Goal: Transaction & Acquisition: Purchase product/service

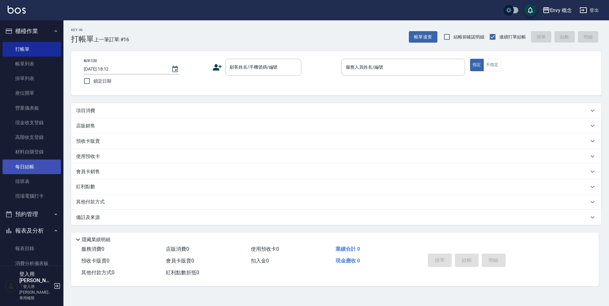
click at [50, 169] on link "每日結帳" at bounding box center [32, 166] width 58 height 15
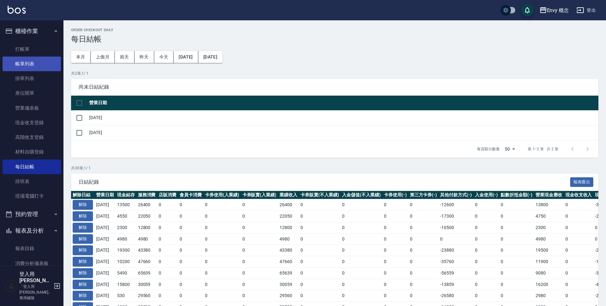
click at [48, 60] on link "帳單列表" at bounding box center [32, 63] width 58 height 15
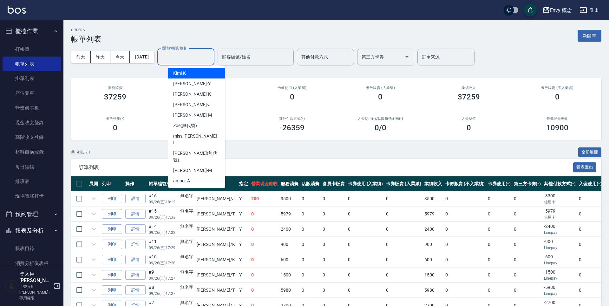
click at [212, 58] on input "設計師編號/姓名" at bounding box center [185, 56] width 51 height 11
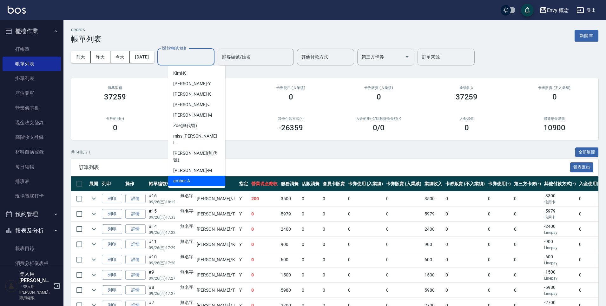
scroll to position [30, 0]
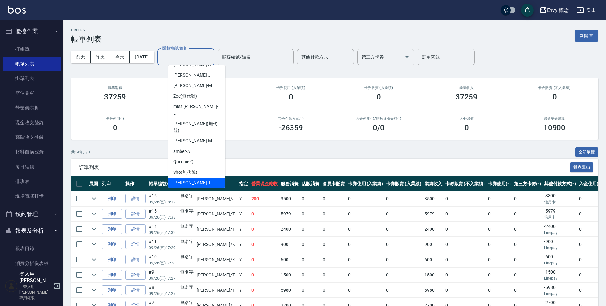
click at [201, 177] on div "[PERSON_NAME]" at bounding box center [196, 182] width 57 height 10
type input "[PERSON_NAME]"
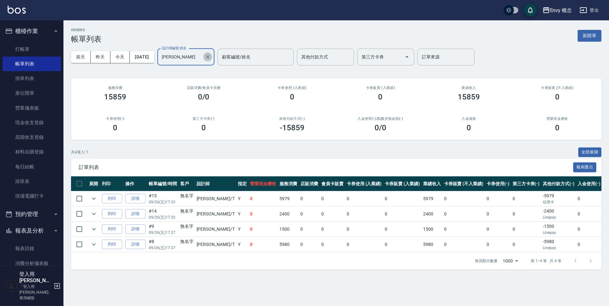
click at [211, 58] on icon "Clear" at bounding box center [208, 57] width 6 height 6
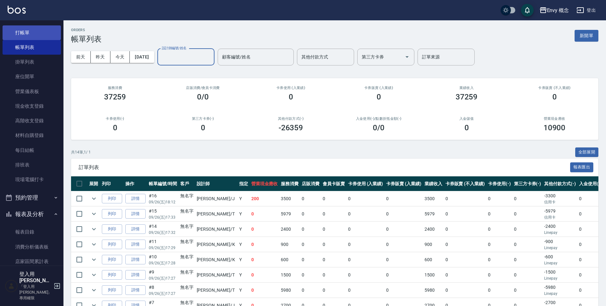
scroll to position [0, 0]
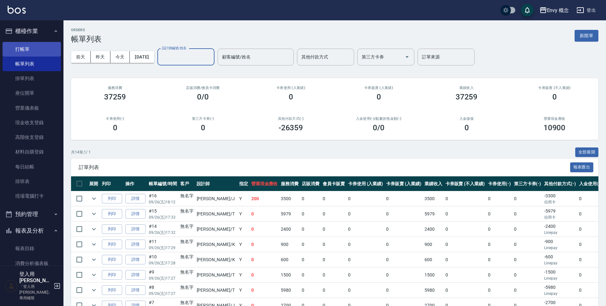
click at [43, 47] on link "打帳單" at bounding box center [32, 49] width 58 height 15
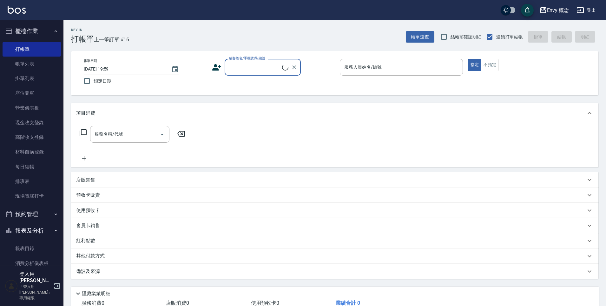
click at [232, 66] on input "顧客姓名/手機號碼/編號" at bounding box center [254, 67] width 55 height 11
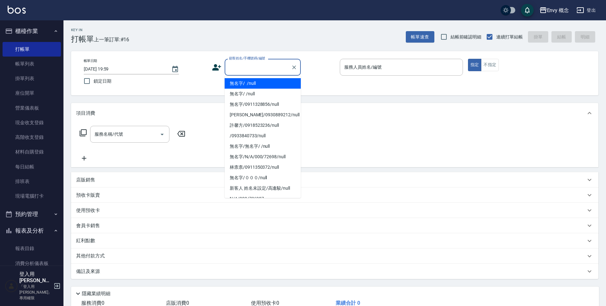
click at [240, 82] on li "無名字/ /null" at bounding box center [263, 83] width 76 height 10
type input "無名字/ /null"
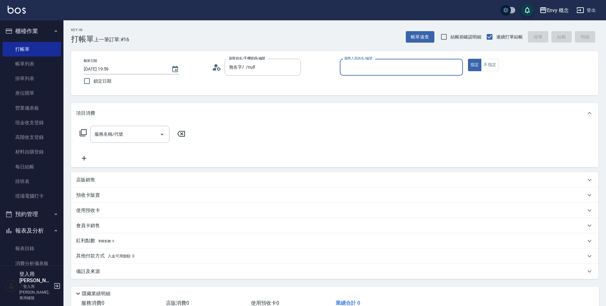
click at [358, 68] on input "服務人員姓名/編號" at bounding box center [401, 67] width 117 height 11
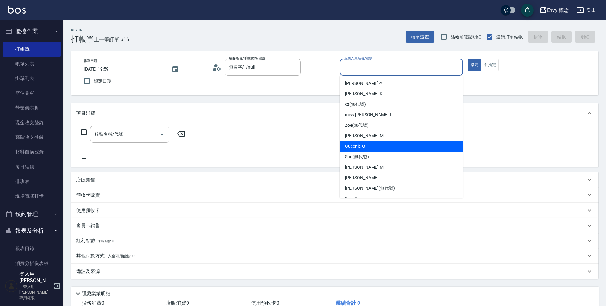
scroll to position [30, 0]
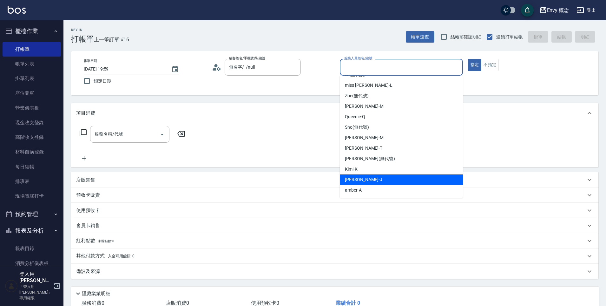
click at [371, 177] on div "[PERSON_NAME]" at bounding box center [401, 179] width 123 height 10
type input "[PERSON_NAME]"
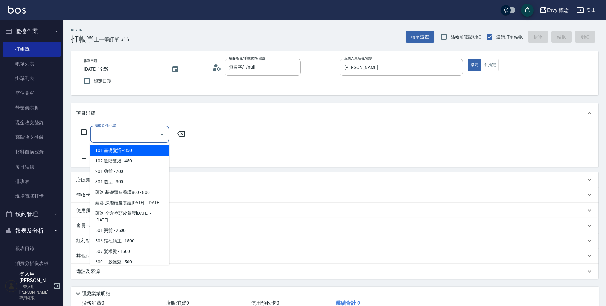
click at [142, 132] on input "服務名稱/代號" at bounding box center [125, 133] width 64 height 11
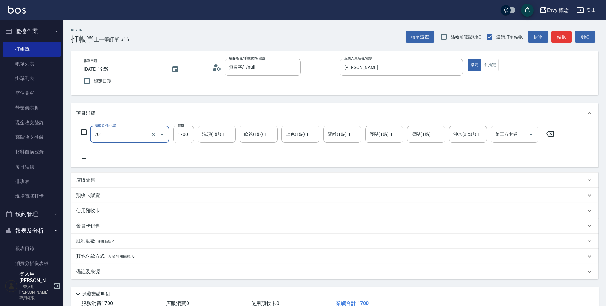
type input "701 染髮(701)"
type input "2700"
click at [91, 258] on p "其他付款方式 入金可用餘額: 0" at bounding box center [105, 256] width 58 height 7
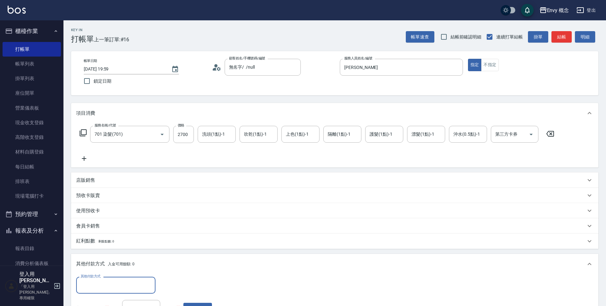
scroll to position [0, 0]
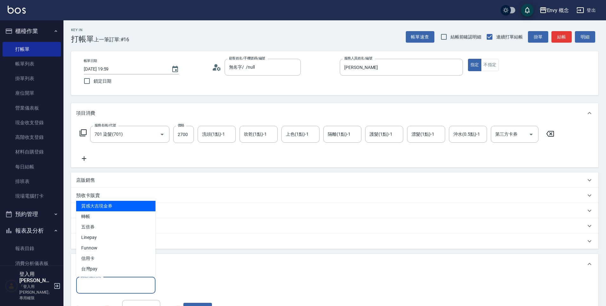
click at [108, 280] on input "其他付款方式" at bounding box center [116, 284] width 74 height 11
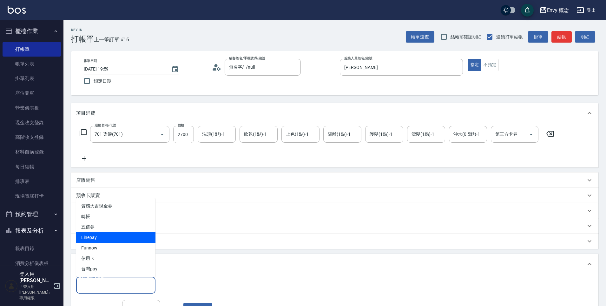
drag, startPoint x: 106, startPoint y: 246, endPoint x: 107, endPoint y: 239, distance: 6.7
click at [107, 239] on ul "質感大吉現金券 轉帳 五倍券 Linepay Funnow 信用卡 台灣pay" at bounding box center [115, 237] width 79 height 78
click at [107, 239] on span "Linepay" at bounding box center [115, 237] width 79 height 10
type input "Linepay"
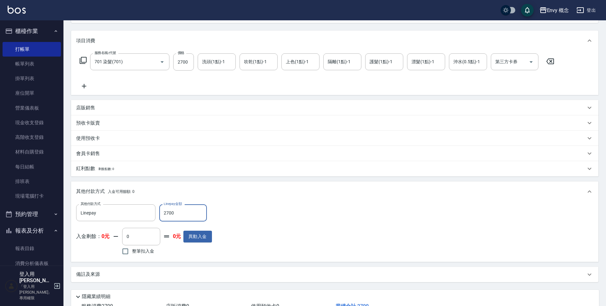
scroll to position [120, 0]
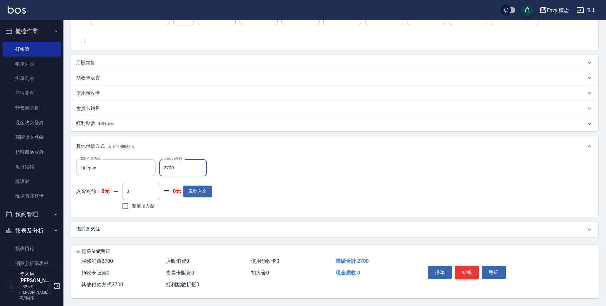
type input "2700"
click at [471, 266] on button "結帳" at bounding box center [467, 271] width 24 height 13
type input "[DATE] 20:00"
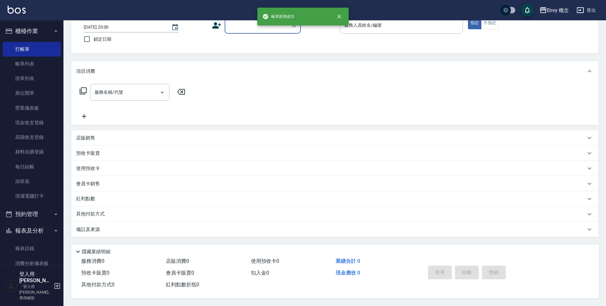
scroll to position [0, 0]
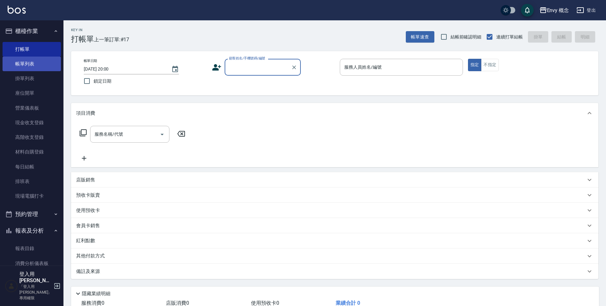
click at [36, 67] on link "帳單列表" at bounding box center [32, 63] width 58 height 15
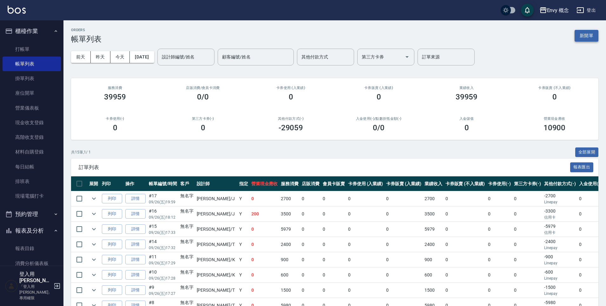
click at [589, 36] on button "新開單" at bounding box center [587, 36] width 24 height 12
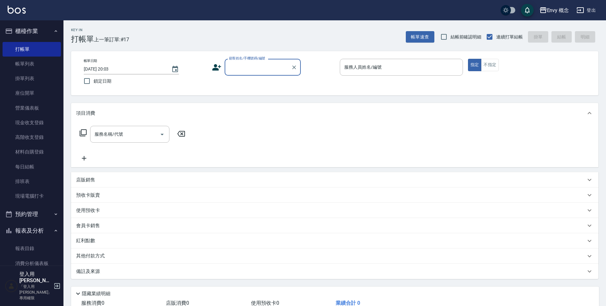
click at [239, 71] on input "顧客姓名/手機號碼/編號" at bounding box center [257, 67] width 61 height 11
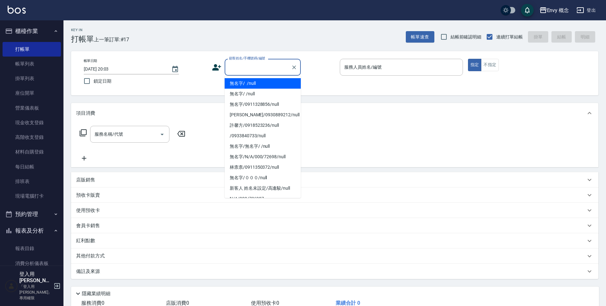
click at [243, 82] on li "無名字/ /null" at bounding box center [263, 83] width 76 height 10
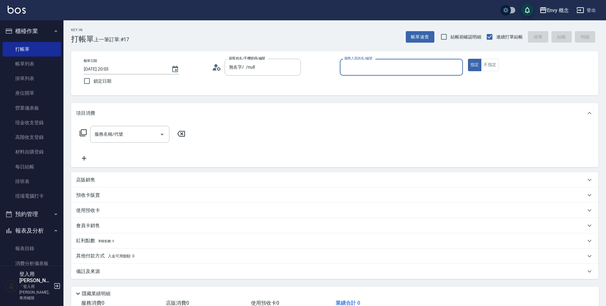
type input "無名字/ /null"
click at [358, 69] on input "服務人員姓名/編號" at bounding box center [401, 67] width 117 height 11
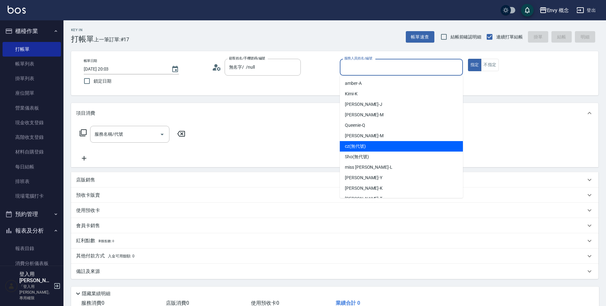
scroll to position [1, 0]
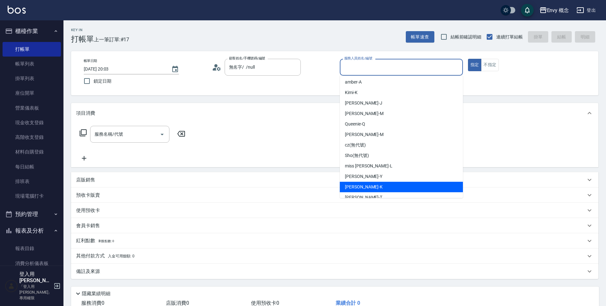
click at [361, 188] on div "[PERSON_NAME]" at bounding box center [401, 186] width 123 height 10
type input "[PERSON_NAME]"
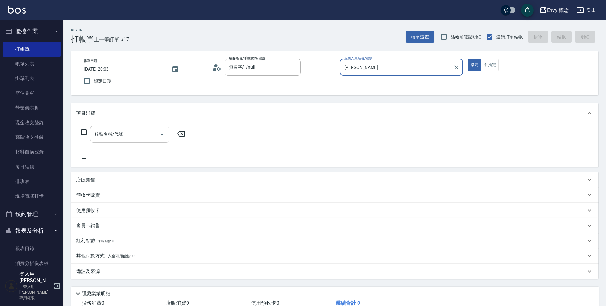
click at [129, 137] on input "服務名稱/代號" at bounding box center [125, 133] width 64 height 11
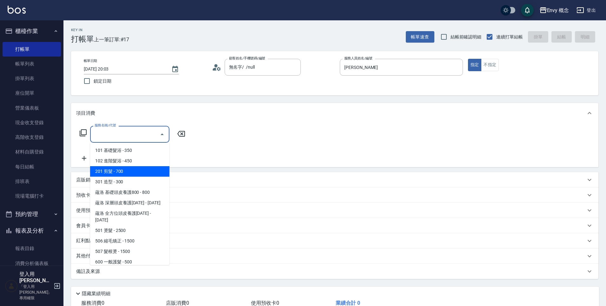
click at [126, 167] on span "201 剪髮 - 700" at bounding box center [129, 171] width 79 height 10
type input "201 剪髮(201)"
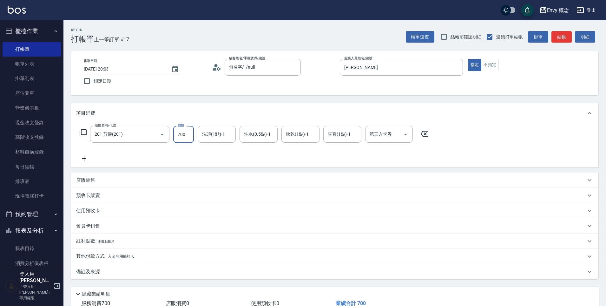
click at [189, 136] on input "700" at bounding box center [183, 134] width 21 height 17
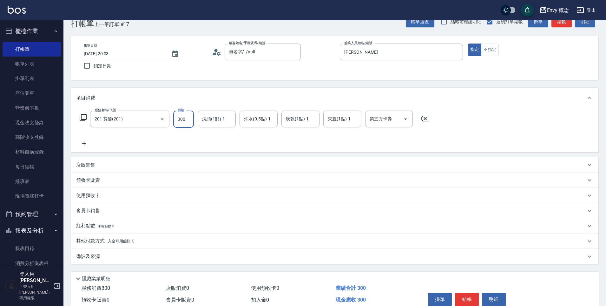
scroll to position [45, 0]
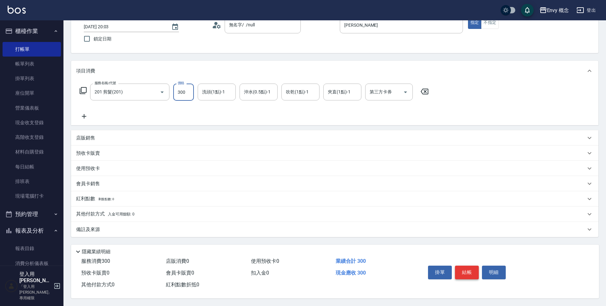
type input "300"
click at [466, 272] on button "結帳" at bounding box center [467, 271] width 24 height 13
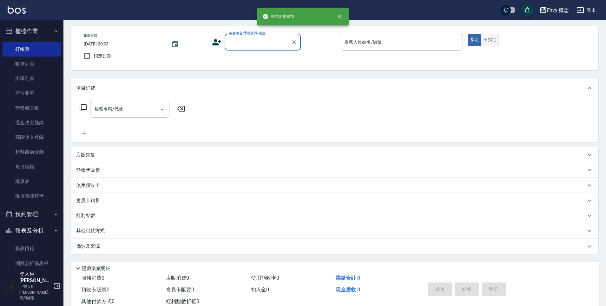
scroll to position [0, 0]
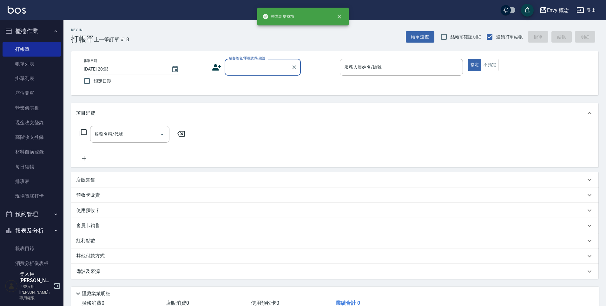
click at [267, 70] on input "顧客姓名/手機號碼/編號" at bounding box center [257, 67] width 61 height 11
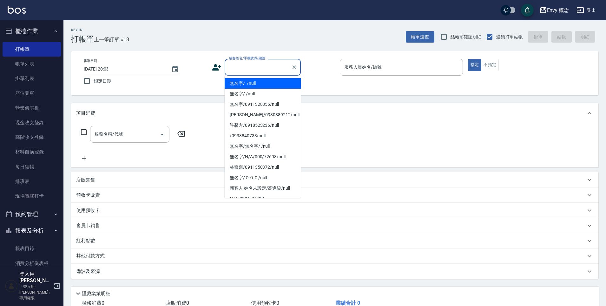
click at [261, 84] on li "無名字/ /null" at bounding box center [263, 83] width 76 height 10
type input "無名字/ /null"
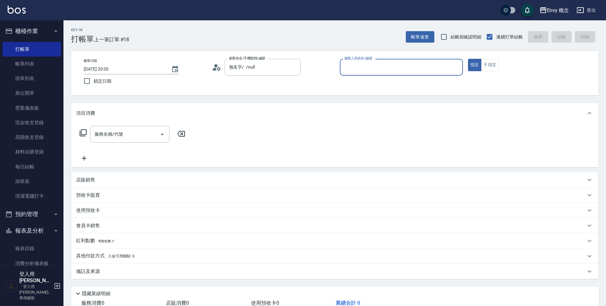
click at [352, 68] on input "服務人員姓名/編號" at bounding box center [401, 67] width 117 height 11
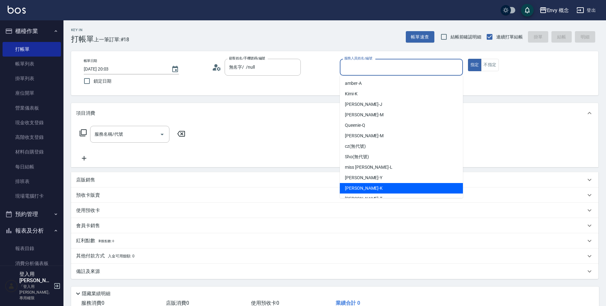
click at [358, 186] on div "[PERSON_NAME]" at bounding box center [401, 188] width 123 height 10
type input "[PERSON_NAME]"
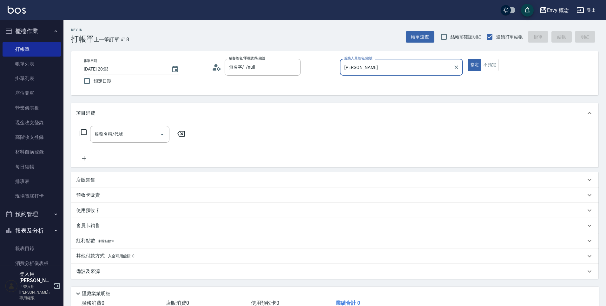
click at [131, 144] on div "服務名稱/代號 服務名稱/代號" at bounding box center [132, 144] width 113 height 36
click at [131, 133] on input "服務名稱/代號" at bounding box center [125, 133] width 64 height 11
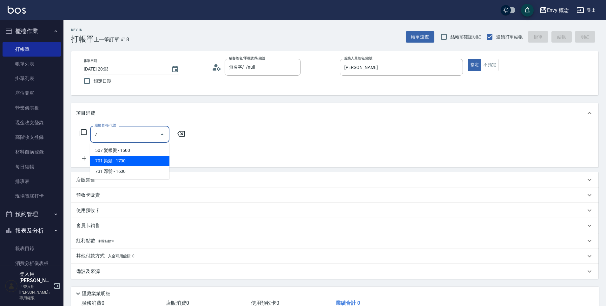
click at [122, 160] on span "701 染髮 - 1700" at bounding box center [129, 160] width 79 height 10
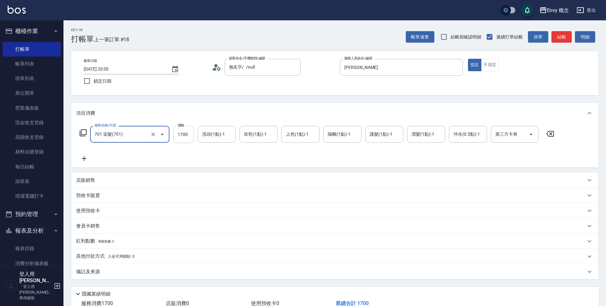
type input "701 染髮(701)"
click at [189, 135] on input "1700" at bounding box center [183, 134] width 21 height 17
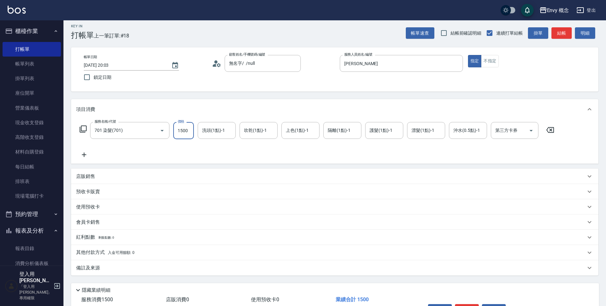
scroll to position [45, 0]
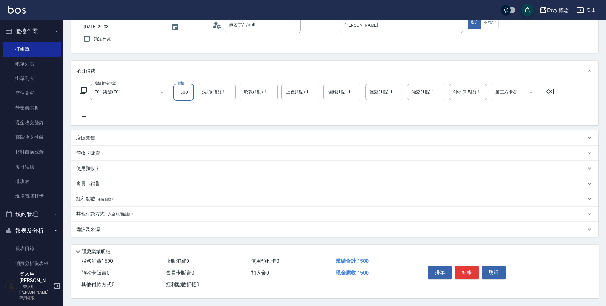
type input "1500"
click at [98, 211] on p "其他付款方式 入金可用餘額: 0" at bounding box center [105, 213] width 58 height 7
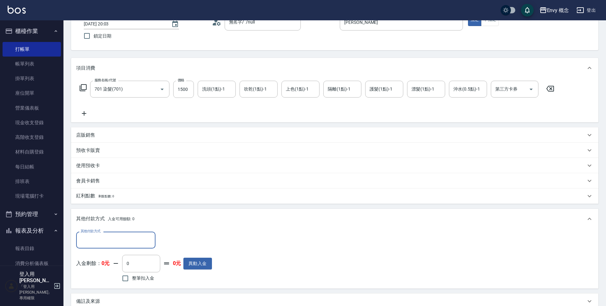
scroll to position [0, 0]
click at [102, 240] on input "其他付款方式" at bounding box center [116, 239] width 74 height 11
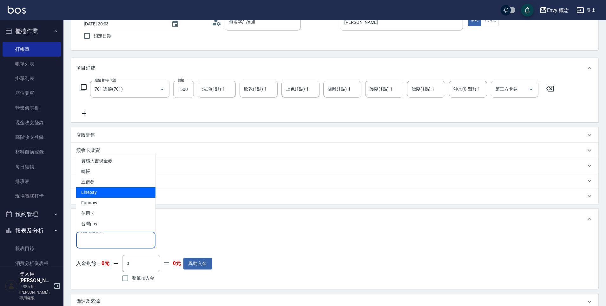
click at [109, 197] on span "Linepay" at bounding box center [115, 192] width 79 height 10
type input "Linepay"
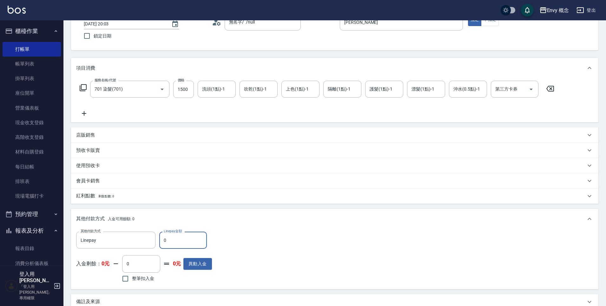
drag, startPoint x: 172, startPoint y: 239, endPoint x: 164, endPoint y: 239, distance: 8.6
click at [164, 239] on input "0" at bounding box center [183, 239] width 48 height 17
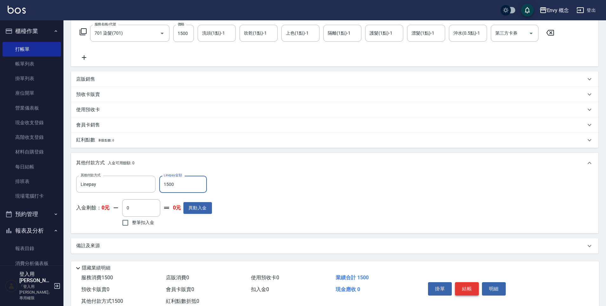
type input "1500"
click at [467, 287] on button "結帳" at bounding box center [467, 288] width 24 height 13
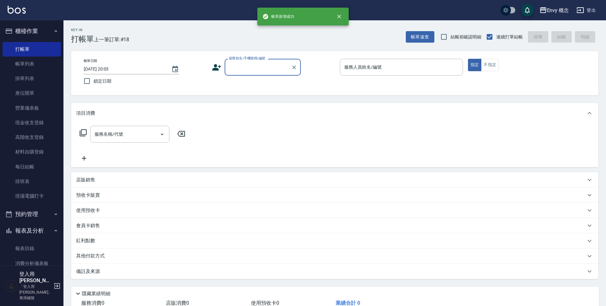
scroll to position [0, 0]
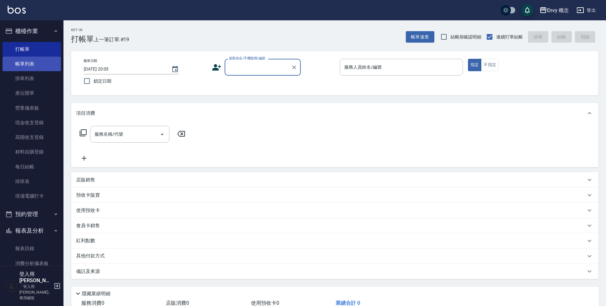
click at [30, 69] on link "帳單列表" at bounding box center [32, 63] width 58 height 15
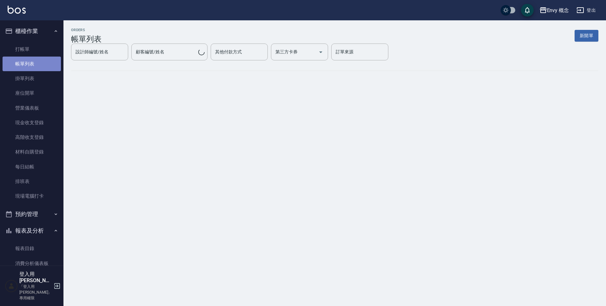
click at [41, 63] on link "帳單列表" at bounding box center [32, 63] width 58 height 15
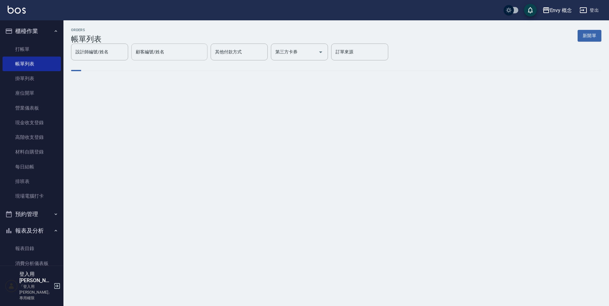
click at [154, 53] on div "顧客編號/姓名 顧客編號/姓名" at bounding box center [169, 51] width 76 height 17
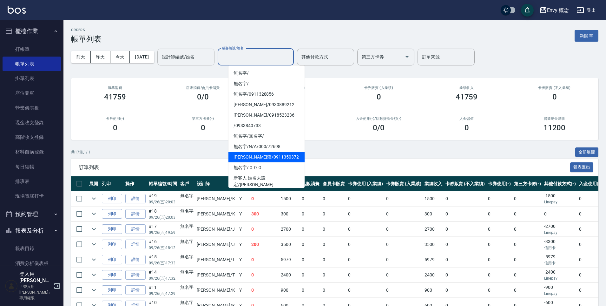
click at [184, 57] on input "設計師編號/姓名" at bounding box center [185, 56] width 51 height 11
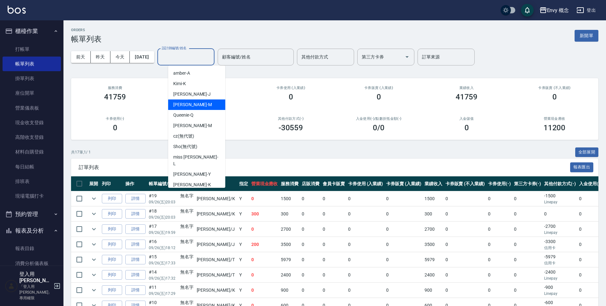
click at [186, 104] on span "[PERSON_NAME]" at bounding box center [192, 104] width 39 height 7
type input "[PERSON_NAME]"
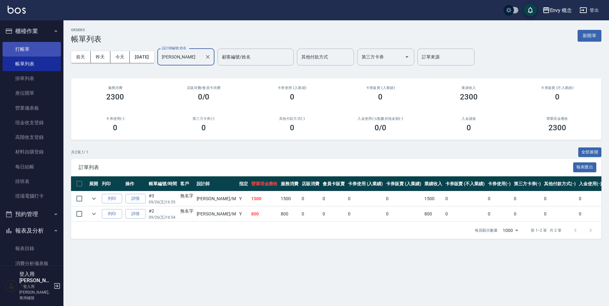
click at [38, 48] on link "打帳單" at bounding box center [32, 49] width 58 height 15
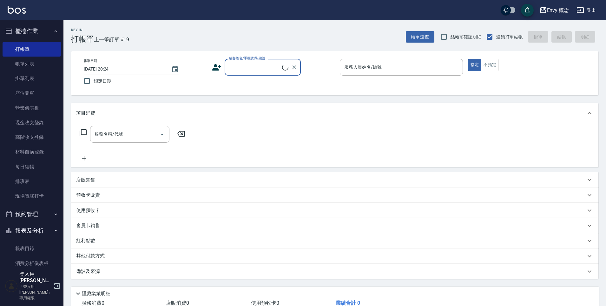
click at [271, 70] on input "顧客姓名/手機號碼/編號" at bounding box center [254, 67] width 55 height 11
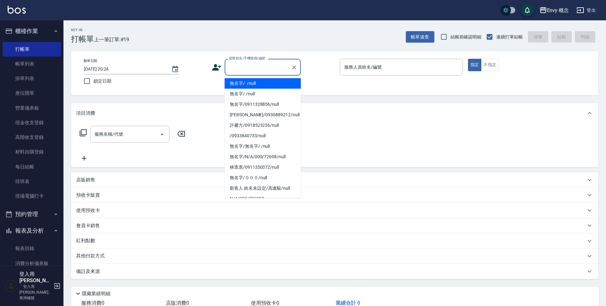
drag, startPoint x: 273, startPoint y: 82, endPoint x: 412, endPoint y: 79, distance: 139.6
click at [273, 82] on li "無名字/ /null" at bounding box center [263, 83] width 76 height 10
type input "無名字/ /null"
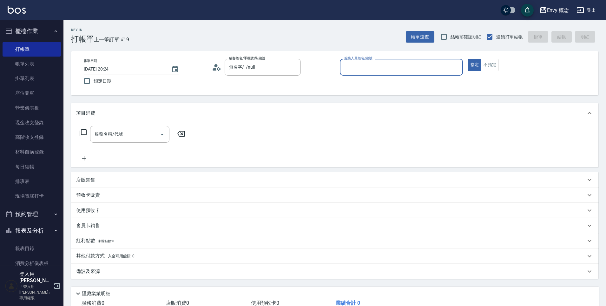
click at [396, 68] on input "服務人員姓名/編號" at bounding box center [401, 67] width 117 height 11
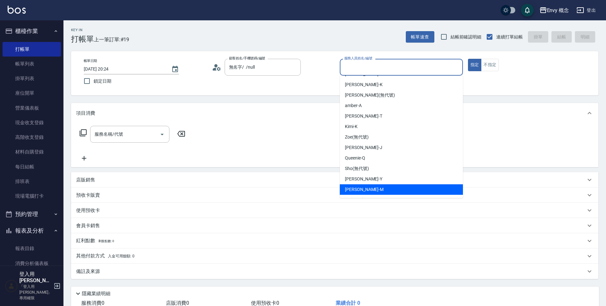
scroll to position [30, 0]
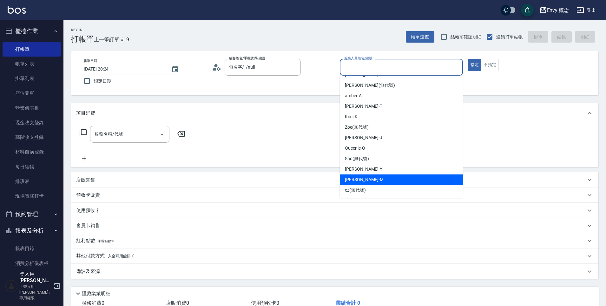
drag, startPoint x: 385, startPoint y: 180, endPoint x: 235, endPoint y: 168, distance: 150.8
click at [385, 180] on div "[PERSON_NAME]" at bounding box center [401, 179] width 123 height 10
type input "[PERSON_NAME]"
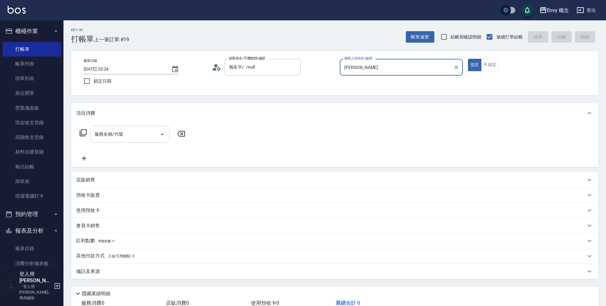
click at [137, 131] on input "服務名稱/代號" at bounding box center [125, 133] width 64 height 11
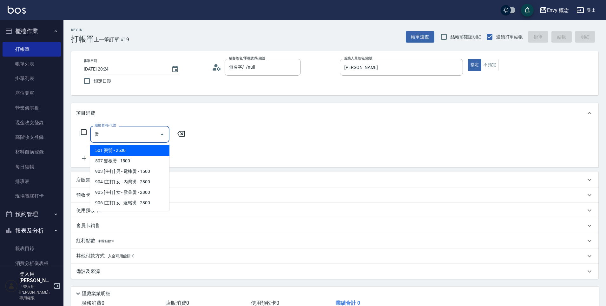
click at [142, 150] on span "501 燙髮 - 2500" at bounding box center [129, 150] width 79 height 10
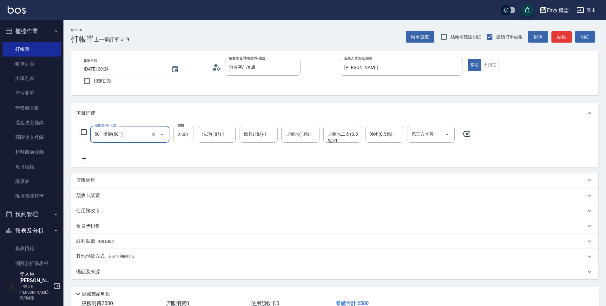
type input "501 燙髮(501)"
click at [189, 137] on input "2500" at bounding box center [183, 134] width 21 height 17
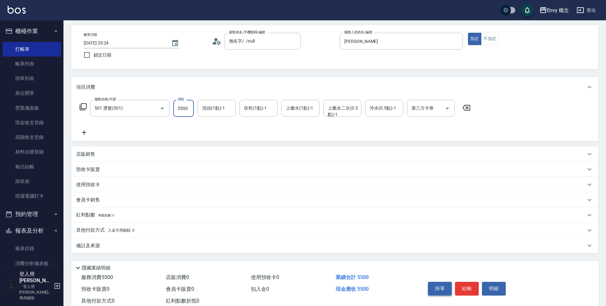
scroll to position [45, 0]
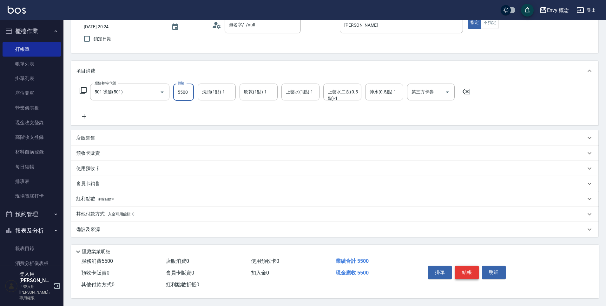
type input "5500"
click at [472, 266] on button "結帳" at bounding box center [467, 271] width 24 height 13
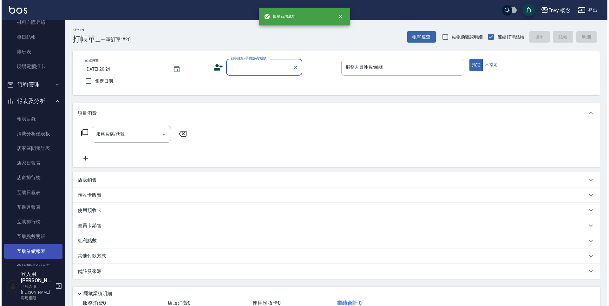
scroll to position [336, 0]
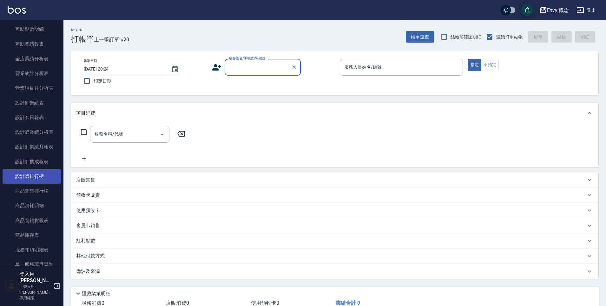
click at [39, 175] on link "設計師排行榜" at bounding box center [32, 176] width 58 height 15
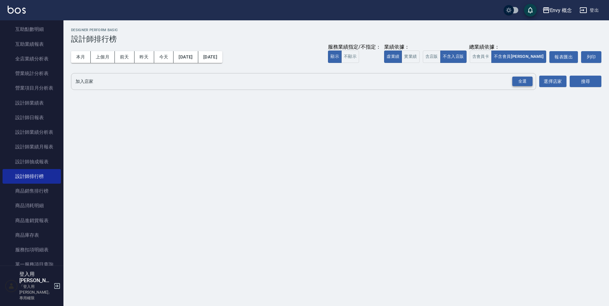
click at [523, 79] on div "全選" at bounding box center [522, 81] width 20 height 10
click at [578, 79] on button "搜尋" at bounding box center [586, 82] width 32 height 12
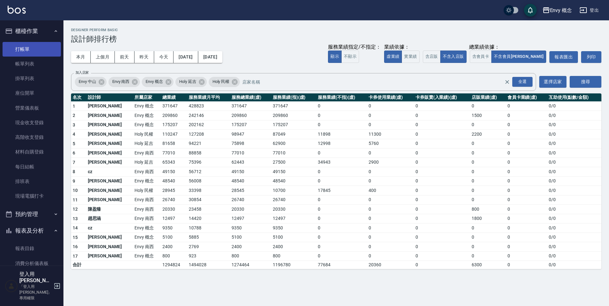
click at [32, 46] on link "打帳單" at bounding box center [32, 49] width 58 height 15
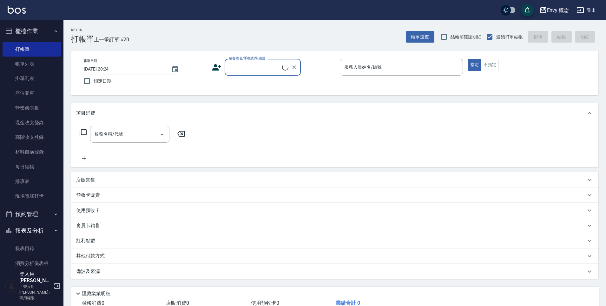
click at [247, 70] on input "顧客姓名/手機號碼/編號" at bounding box center [254, 67] width 55 height 11
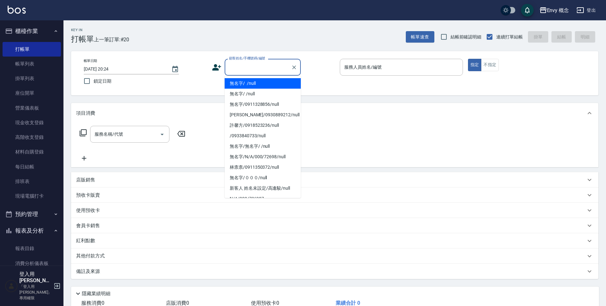
click at [258, 87] on li "無名字/ /null" at bounding box center [263, 83] width 76 height 10
type input "無名字/ /null"
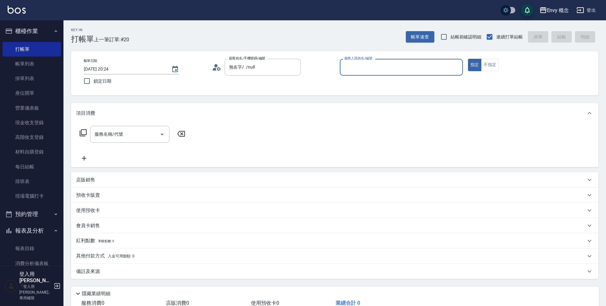
click at [379, 60] on div "服務人員姓名/編號" at bounding box center [401, 67] width 123 height 17
click at [378, 67] on input "服務人員姓名/編號" at bounding box center [401, 67] width 117 height 11
click at [376, 65] on input "服務人員姓名/編號" at bounding box center [401, 67] width 117 height 11
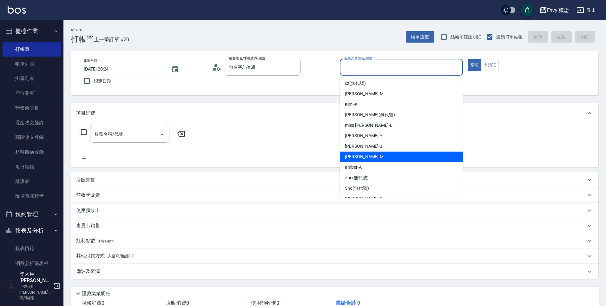
click at [386, 161] on div "[PERSON_NAME]" at bounding box center [401, 156] width 123 height 10
type input "[PERSON_NAME]"
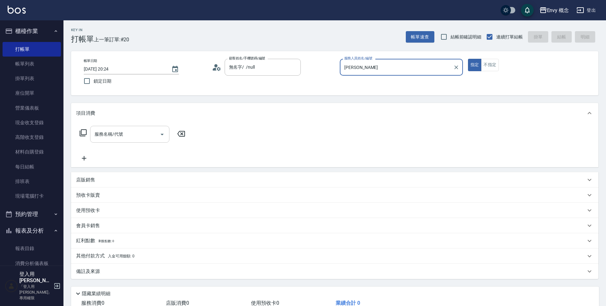
click at [108, 132] on div "服務名稱/代號 服務名稱/代號" at bounding box center [129, 134] width 79 height 17
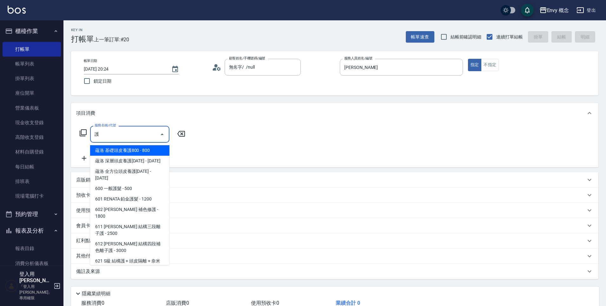
click at [114, 149] on span "蘊洛 基礎頭皮養護800 - 800" at bounding box center [129, 150] width 79 height 10
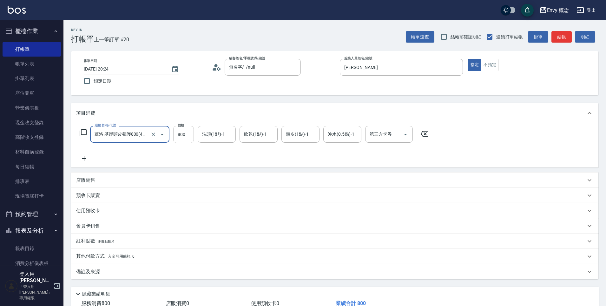
type input "蘊洛 基礎頭皮養護800(401)"
click at [188, 137] on input "800" at bounding box center [183, 134] width 21 height 17
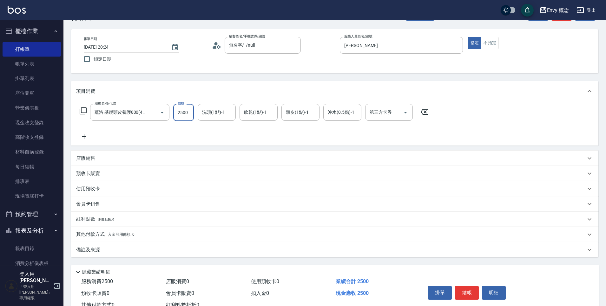
scroll to position [45, 0]
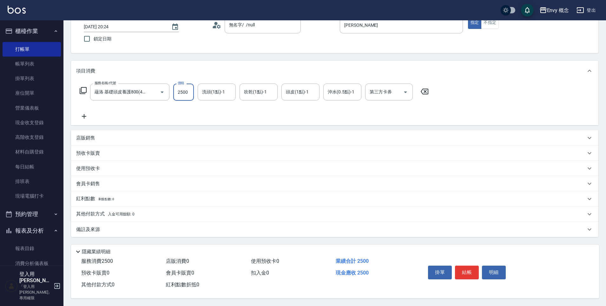
type input "2500"
click at [152, 212] on div "其他付款方式 入金可用餘額: 0" at bounding box center [331, 213] width 510 height 7
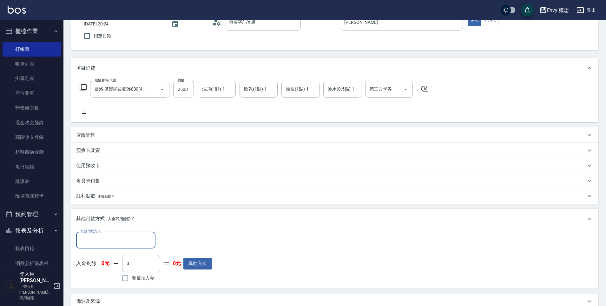
scroll to position [0, 0]
click at [140, 235] on input "其他付款方式" at bounding box center [116, 239] width 74 height 11
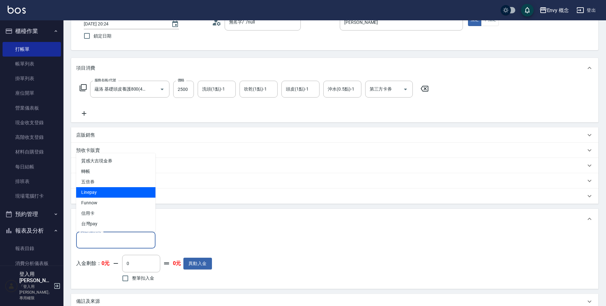
click at [134, 193] on span "Linepay" at bounding box center [115, 192] width 79 height 10
type input "Linepay"
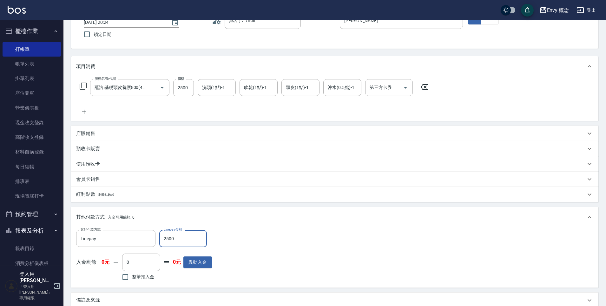
scroll to position [120, 0]
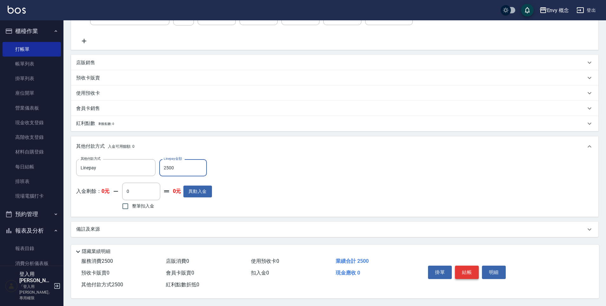
type input "2500"
click at [468, 269] on button "結帳" at bounding box center [467, 271] width 24 height 13
type input "[DATE] 20:25"
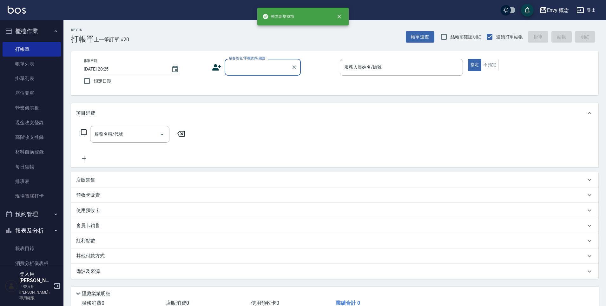
scroll to position [0, 0]
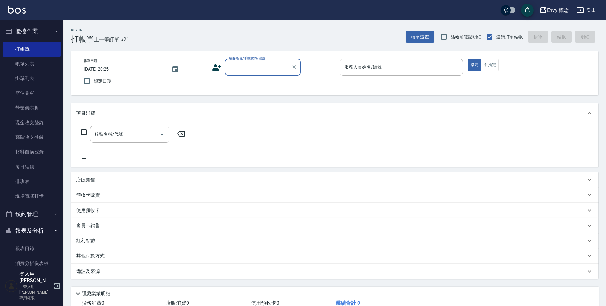
click at [35, 66] on link "帳單列表" at bounding box center [32, 63] width 58 height 15
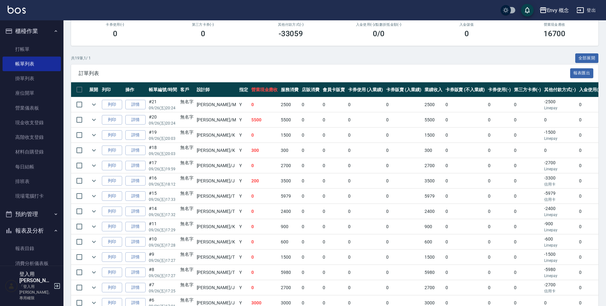
scroll to position [95, 0]
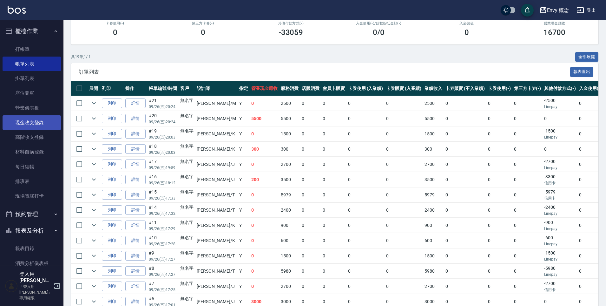
click at [43, 121] on link "現金收支登錄" at bounding box center [32, 122] width 58 height 15
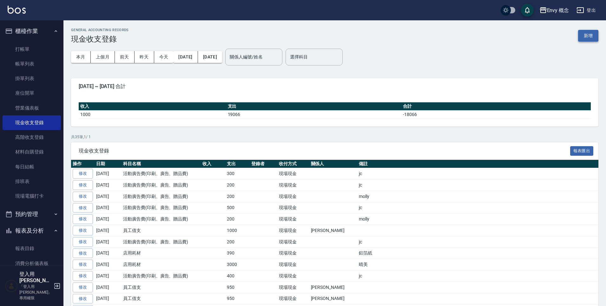
click at [590, 33] on button "新增" at bounding box center [588, 36] width 20 height 12
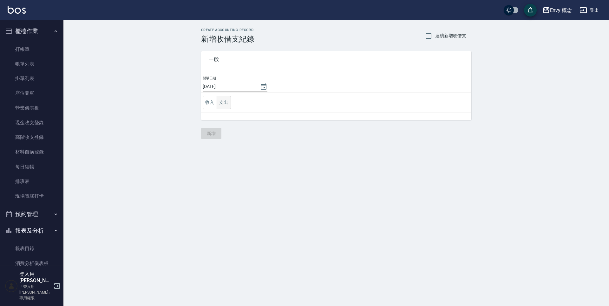
click at [227, 103] on button "支出" at bounding box center [224, 102] width 14 height 13
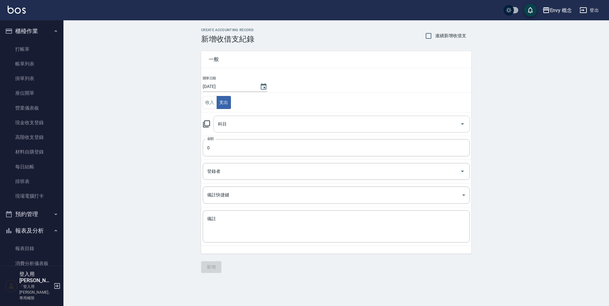
click at [241, 125] on input "科目" at bounding box center [336, 123] width 241 height 11
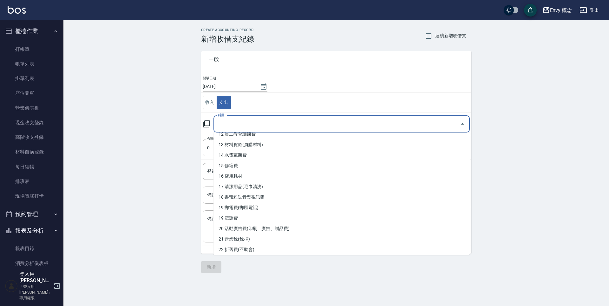
scroll to position [180, 0]
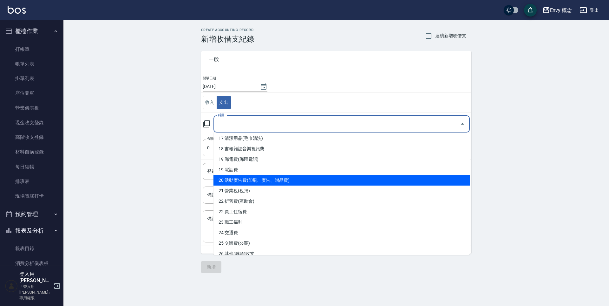
click at [272, 177] on li "20 活動廣告費(印刷、廣告、贈品費)" at bounding box center [342, 180] width 256 height 10
type input "20 活動廣告費(印刷、廣告、贈品費)"
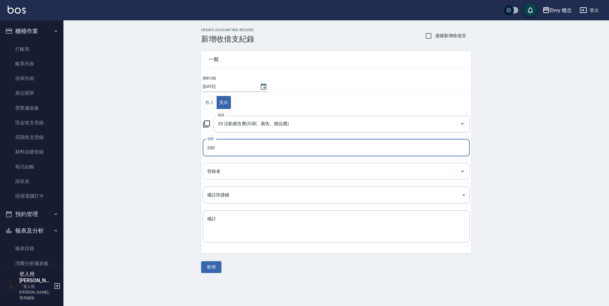
type input "200"
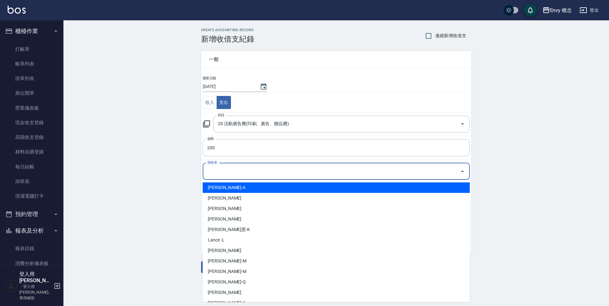
click at [231, 170] on input "登錄者" at bounding box center [332, 171] width 252 height 11
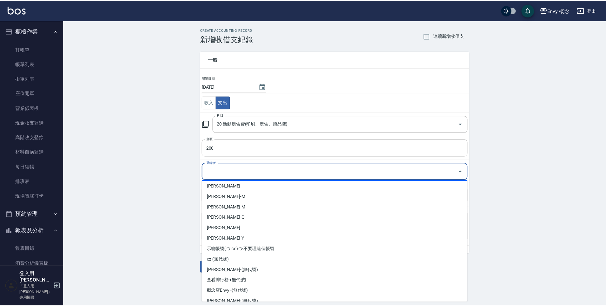
scroll to position [92, 0]
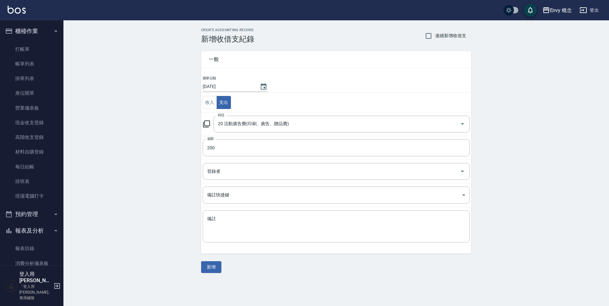
click at [181, 206] on div "CREATE ACCOUNTING RECORD 新增收借支紀錄 連續新增收借支 一般 開單日期 [DATE] 收入 支出 科目 20 活動廣告費(印刷、廣告…" at bounding box center [336, 150] width 546 height 260
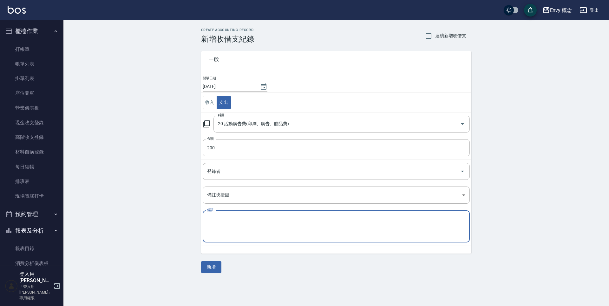
click at [224, 225] on textarea "備註" at bounding box center [336, 226] width 258 height 22
type textarea "200 jc"
click at [208, 265] on button "新增" at bounding box center [211, 267] width 20 height 12
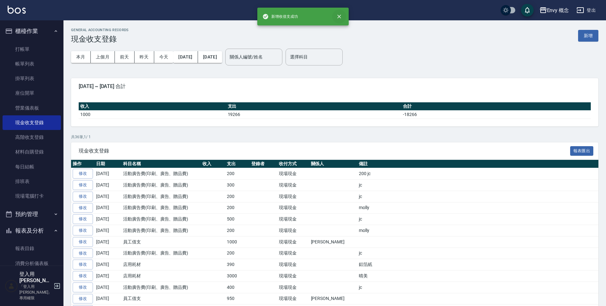
click at [342, 18] on button "close" at bounding box center [339, 17] width 14 height 14
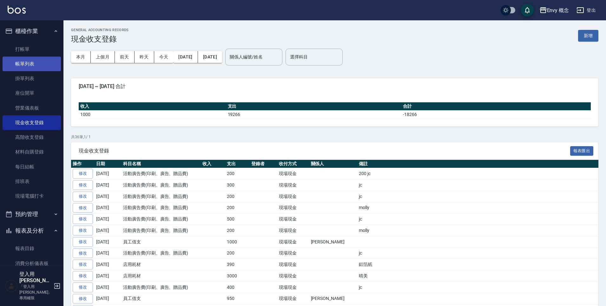
click at [41, 61] on link "帳單列表" at bounding box center [32, 63] width 58 height 15
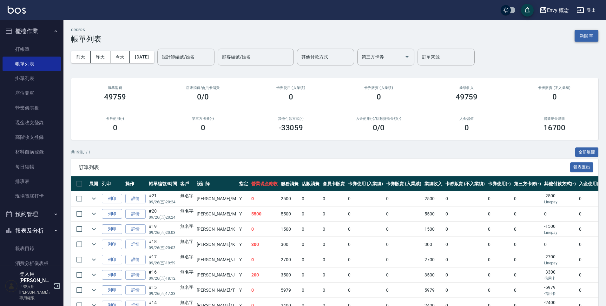
click at [590, 34] on button "新開單" at bounding box center [587, 36] width 24 height 12
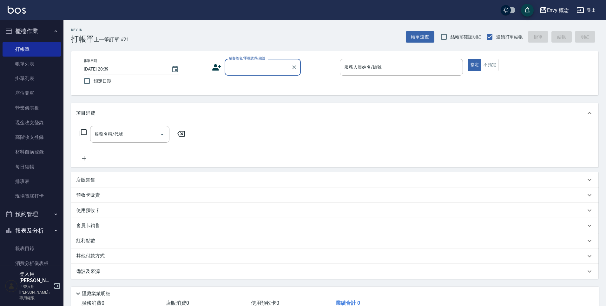
click at [244, 68] on input "顧客姓名/手機號碼/編號" at bounding box center [257, 67] width 61 height 11
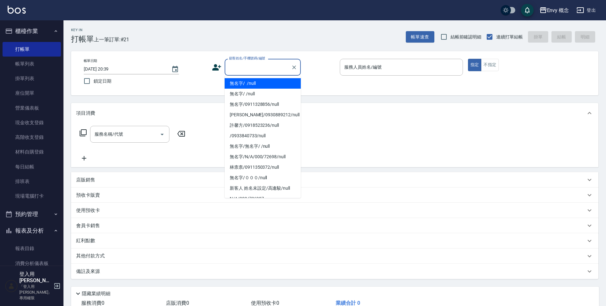
click at [250, 79] on li "無名字/ /null" at bounding box center [263, 83] width 76 height 10
type input "無名字/ /null"
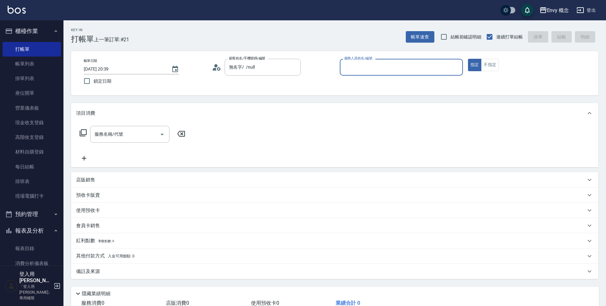
click at [344, 65] on input "服務人員姓名/編號" at bounding box center [401, 67] width 117 height 11
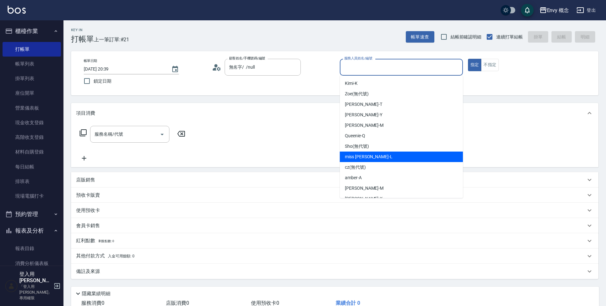
scroll to position [30, 0]
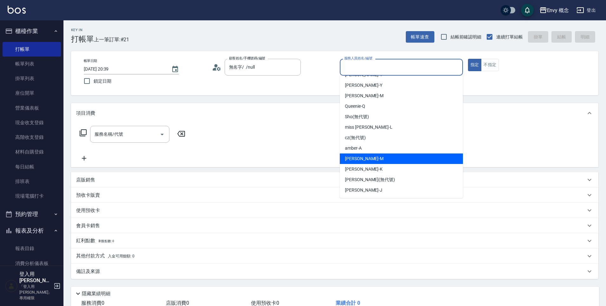
click at [367, 160] on div "[PERSON_NAME]" at bounding box center [401, 158] width 123 height 10
type input "[PERSON_NAME]"
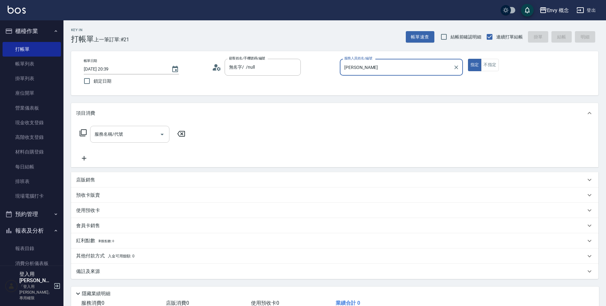
click at [127, 132] on input "服務名稱/代號" at bounding box center [125, 133] width 64 height 11
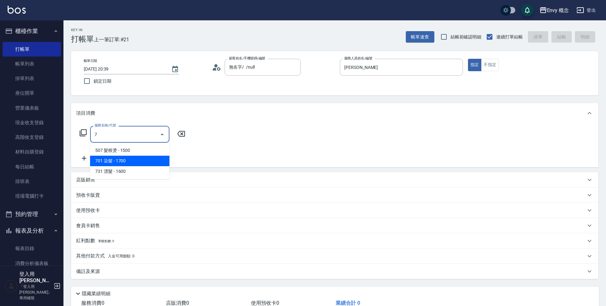
click at [116, 161] on span "701 染髮 - 1700" at bounding box center [129, 160] width 79 height 10
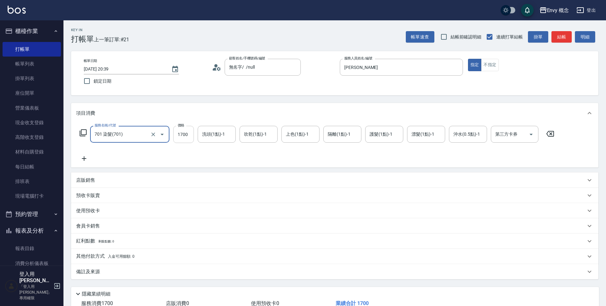
type input "701 染髮(701)"
click at [187, 136] on input "1700" at bounding box center [183, 134] width 21 height 17
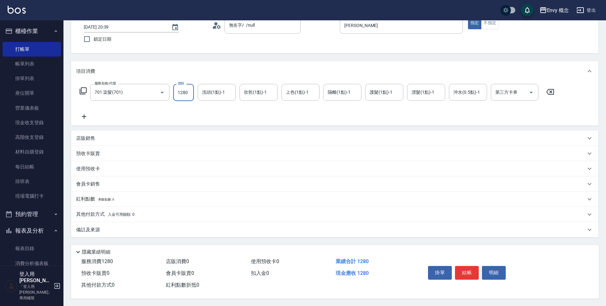
scroll to position [45, 0]
type input "1280"
click at [93, 210] on p "其他付款方式 入金可用餘額: 0" at bounding box center [105, 213] width 58 height 7
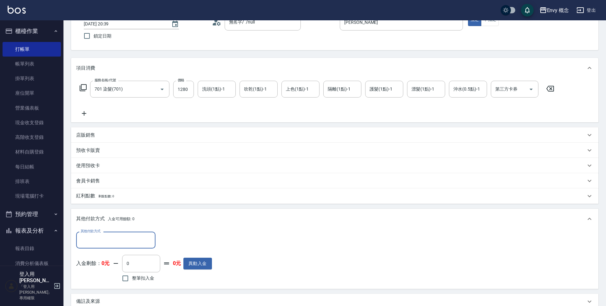
scroll to position [0, 0]
click at [98, 246] on div "其他付款方式" at bounding box center [115, 239] width 79 height 17
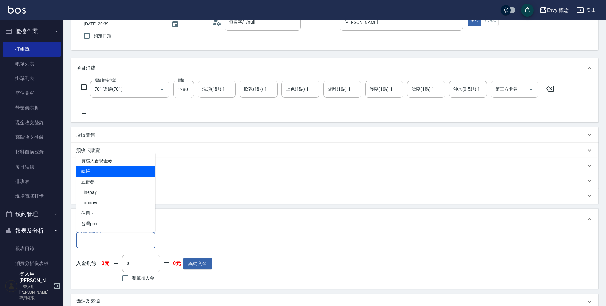
click at [101, 172] on span "轉帳" at bounding box center [115, 171] width 79 height 10
type input "轉帳"
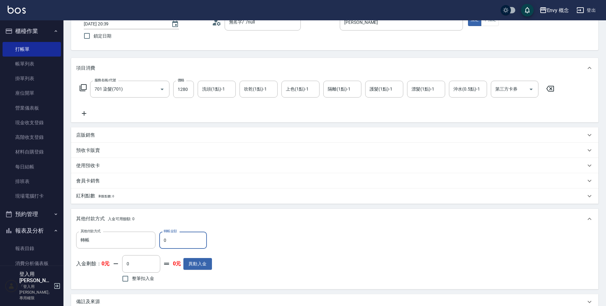
drag, startPoint x: 174, startPoint y: 241, endPoint x: 162, endPoint y: 241, distance: 12.1
click at [162, 241] on input "0" at bounding box center [183, 239] width 48 height 17
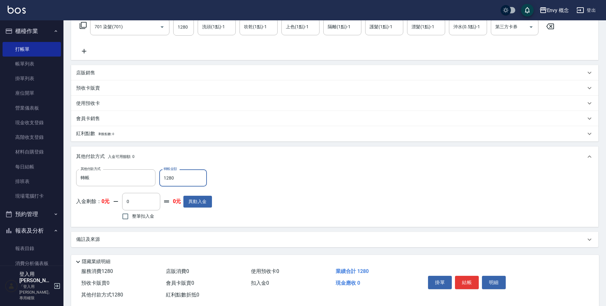
scroll to position [120, 0]
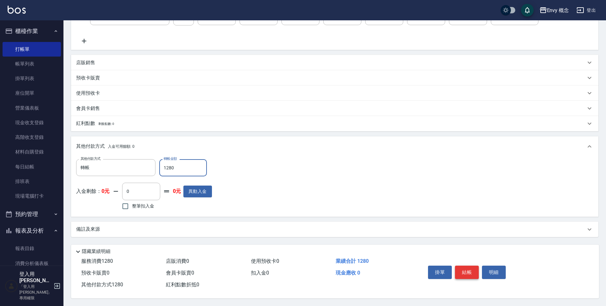
type input "1280"
click at [461, 271] on button "結帳" at bounding box center [467, 271] width 24 height 13
type input "[DATE] 20:40"
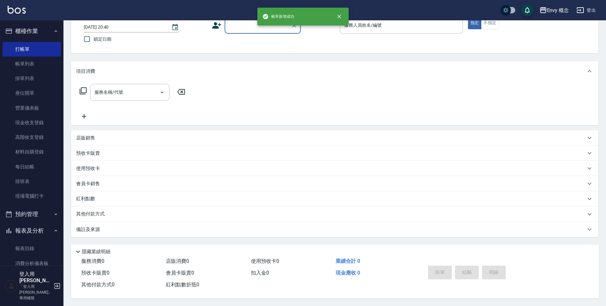
scroll to position [0, 0]
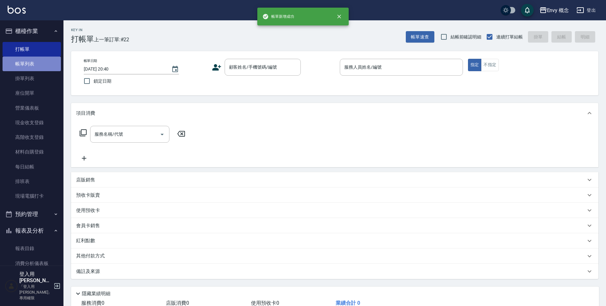
click at [40, 62] on link "帳單列表" at bounding box center [32, 63] width 58 height 15
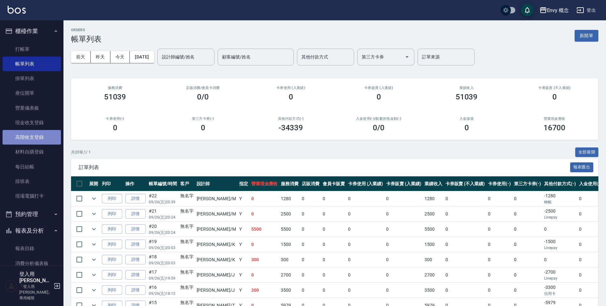
click at [41, 138] on link "高階收支登錄" at bounding box center [32, 137] width 58 height 15
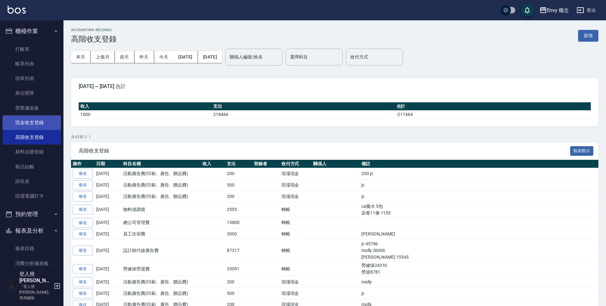
click at [29, 123] on link "現金收支登錄" at bounding box center [32, 122] width 58 height 15
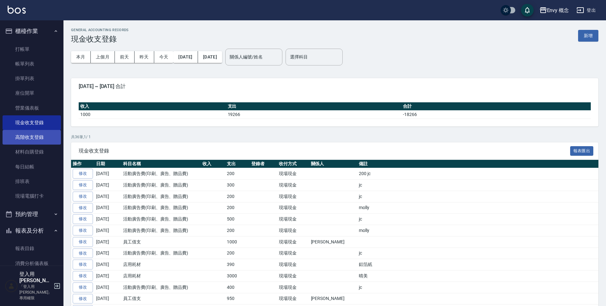
click at [31, 135] on link "高階收支登錄" at bounding box center [32, 137] width 58 height 15
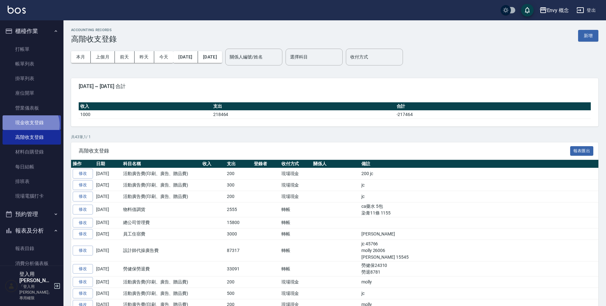
click at [29, 125] on link "現金收支登錄" at bounding box center [32, 122] width 58 height 15
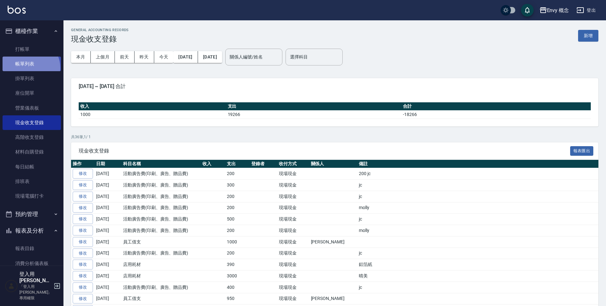
click at [29, 68] on link "帳單列表" at bounding box center [32, 63] width 58 height 15
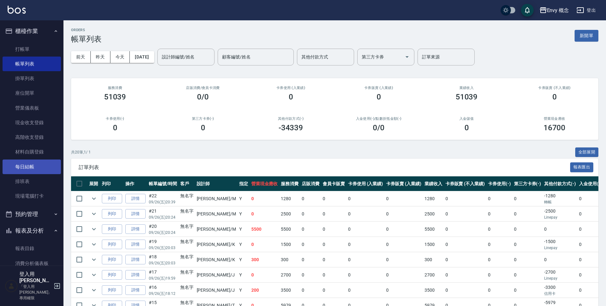
click at [25, 168] on link "每日結帳" at bounding box center [32, 166] width 58 height 15
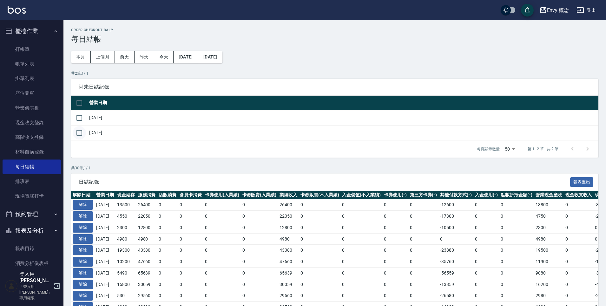
click at [80, 133] on input "checkbox" at bounding box center [79, 132] width 13 height 13
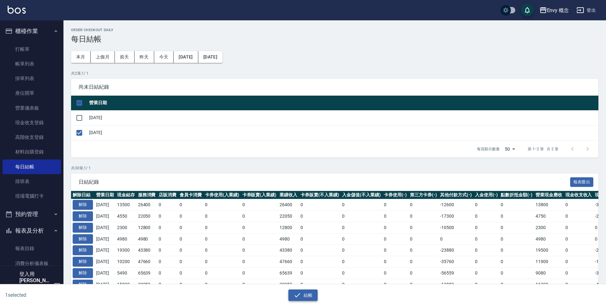
click at [305, 295] on button "結帳" at bounding box center [303, 295] width 30 height 12
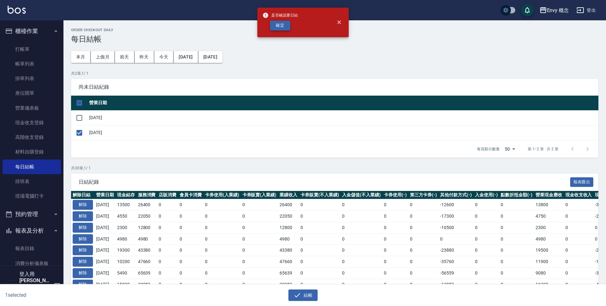
click at [279, 28] on button "確定" at bounding box center [280, 26] width 20 height 10
checkbox input "false"
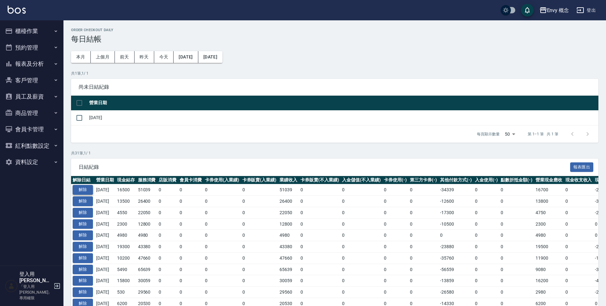
click at [86, 191] on button "解除" at bounding box center [83, 190] width 20 height 10
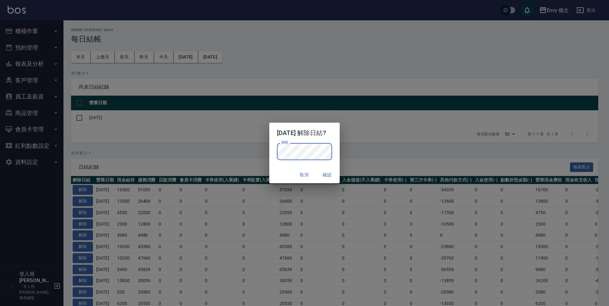
click at [333, 176] on button "確認" at bounding box center [327, 175] width 20 height 12
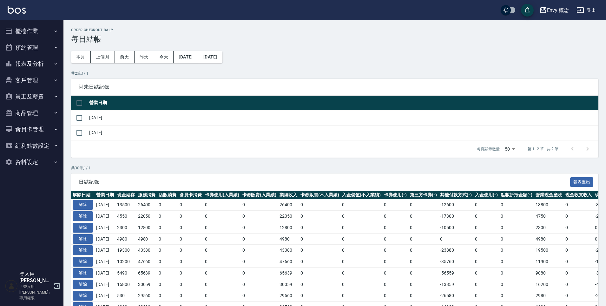
scroll to position [1, 0]
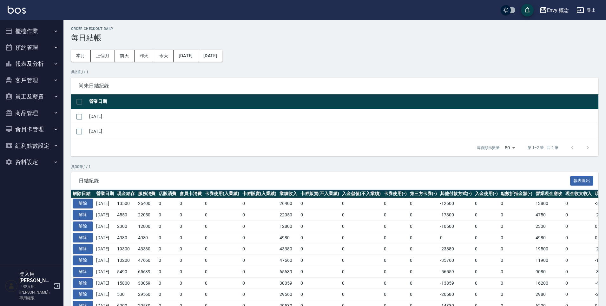
click at [34, 32] on button "櫃檯作業" at bounding box center [32, 31] width 58 height 16
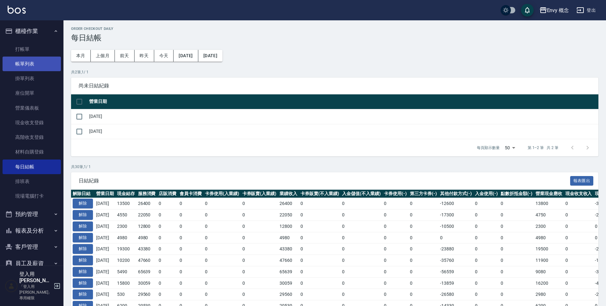
click at [32, 66] on link "帳單列表" at bounding box center [32, 63] width 58 height 15
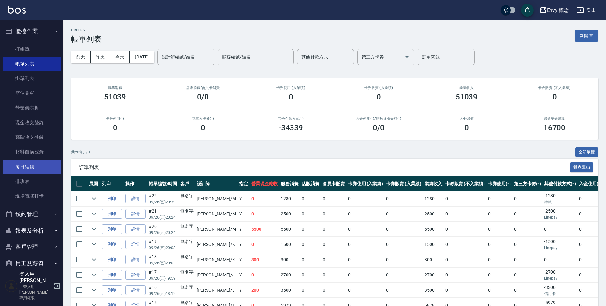
click at [24, 172] on link "每日結帳" at bounding box center [32, 166] width 58 height 15
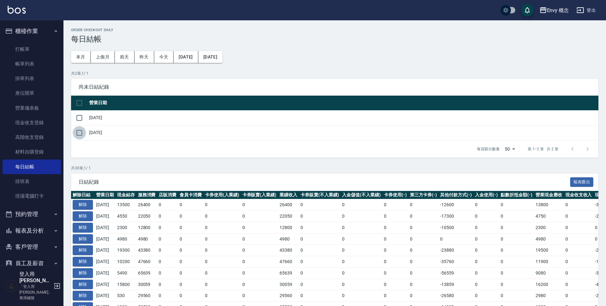
click at [79, 133] on input "checkbox" at bounding box center [79, 132] width 13 height 13
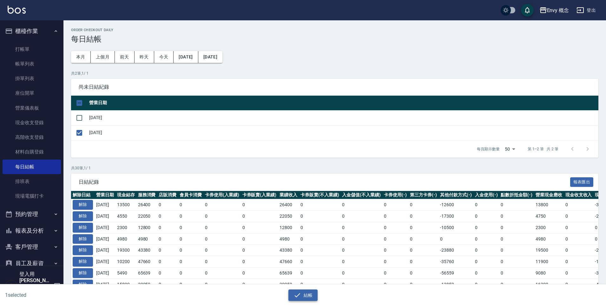
click at [313, 294] on button "結帳" at bounding box center [303, 295] width 30 height 12
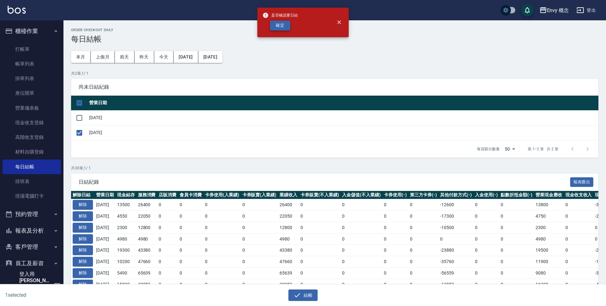
click at [280, 28] on button "確定" at bounding box center [280, 26] width 20 height 10
checkbox input "false"
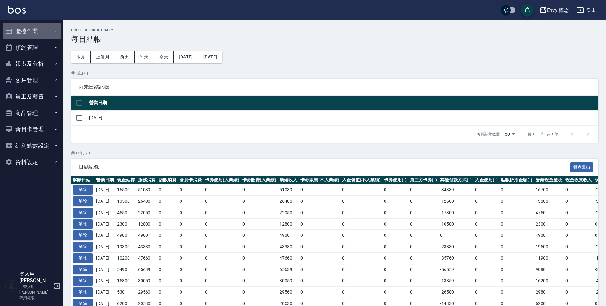
click at [32, 29] on button "櫃檯作業" at bounding box center [32, 31] width 58 height 16
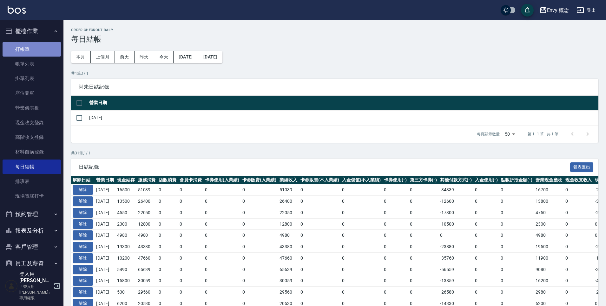
click at [35, 49] on link "打帳單" at bounding box center [32, 49] width 58 height 15
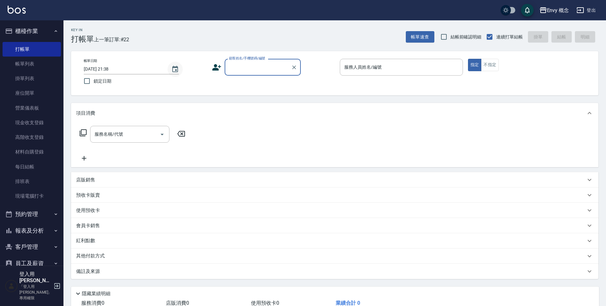
click at [175, 71] on icon "Choose date, selected date is 2025-09-26" at bounding box center [175, 69] width 8 height 8
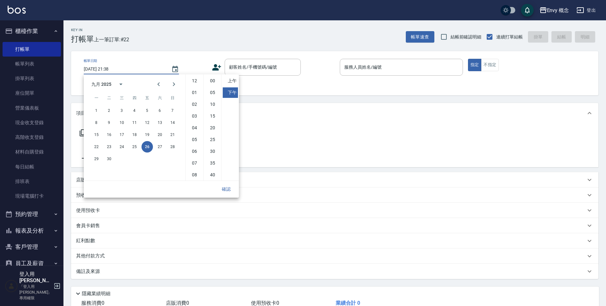
scroll to position [36, 0]
click at [159, 147] on button "27" at bounding box center [159, 146] width 11 height 11
type input "2025/09/27 21:38"
drag, startPoint x: 225, startPoint y: 188, endPoint x: 224, endPoint y: 180, distance: 7.8
click at [226, 188] on button "確認" at bounding box center [226, 189] width 20 height 12
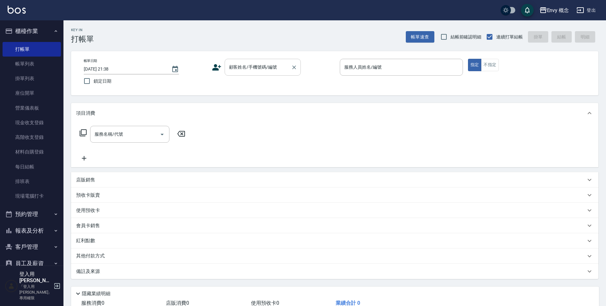
click at [263, 63] on div "顧客姓名/手機號碼/編號 顧客姓名/手機號碼/編號" at bounding box center [263, 67] width 76 height 17
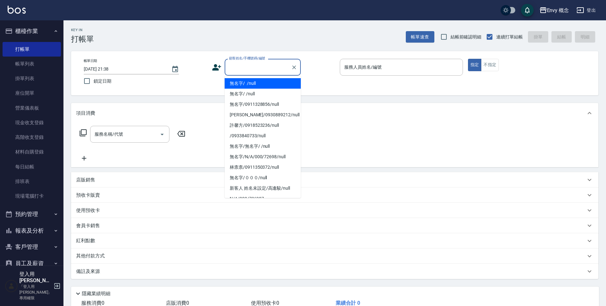
click at [261, 82] on li "無名字/ /null" at bounding box center [263, 83] width 76 height 10
type input "無名字/ /null"
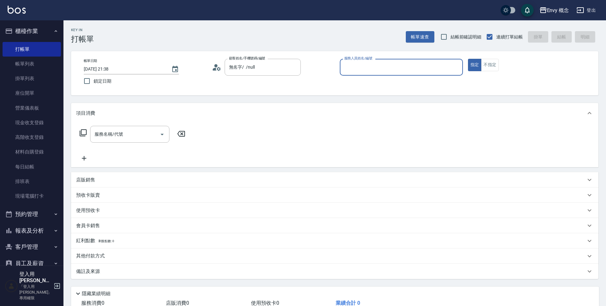
click at [379, 68] on input "服務人員姓名/編號" at bounding box center [401, 67] width 117 height 11
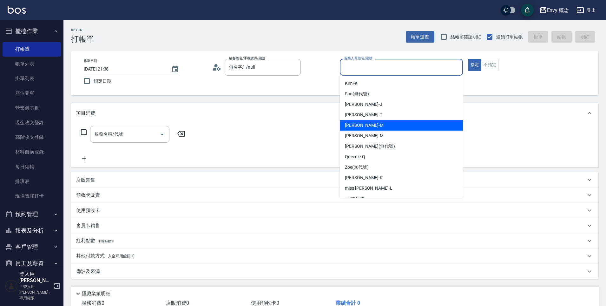
drag, startPoint x: 377, startPoint y: 126, endPoint x: 211, endPoint y: 146, distance: 167.5
click at [377, 126] on div "[PERSON_NAME]" at bounding box center [401, 125] width 123 height 10
type input "[PERSON_NAME]"
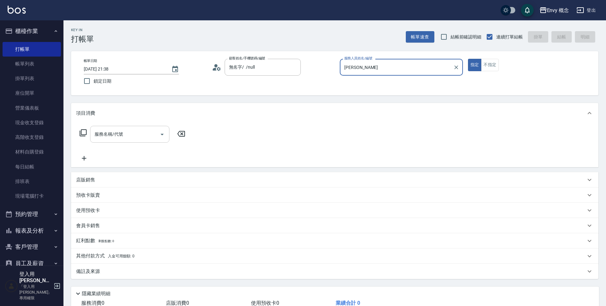
click at [132, 137] on input "服務名稱/代號" at bounding box center [125, 133] width 64 height 11
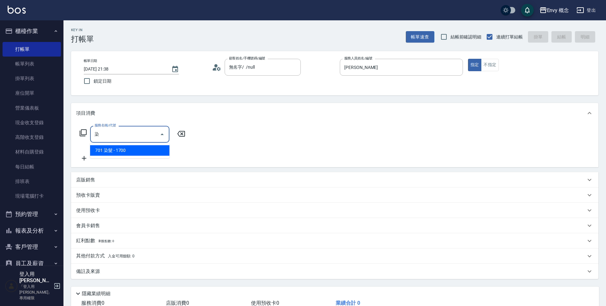
click at [154, 148] on span "701 染髮 - 1700" at bounding box center [129, 150] width 79 height 10
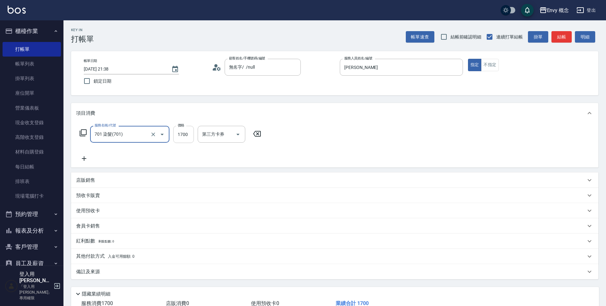
type input "701 染髮(701)"
click at [187, 137] on input "1700" at bounding box center [183, 134] width 21 height 17
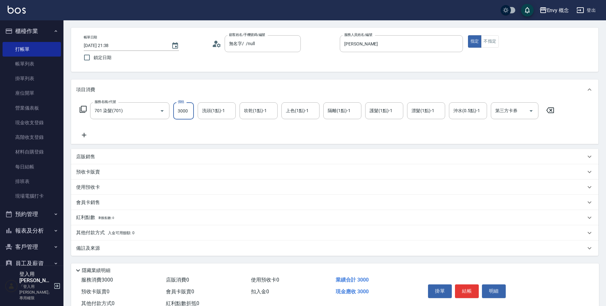
scroll to position [45, 0]
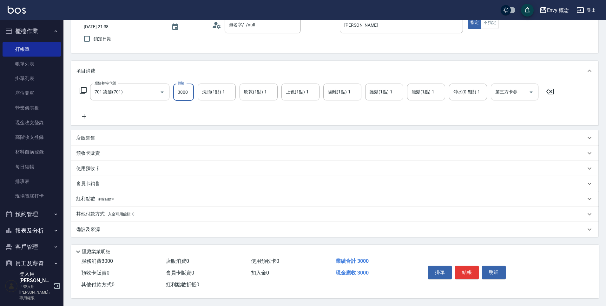
type input "3000"
click at [128, 213] on span "入金可用餘額: 0" at bounding box center [121, 214] width 27 height 4
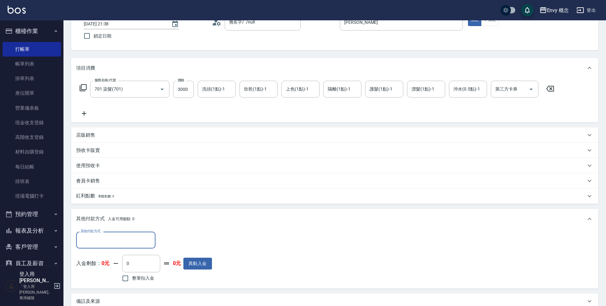
scroll to position [0, 0]
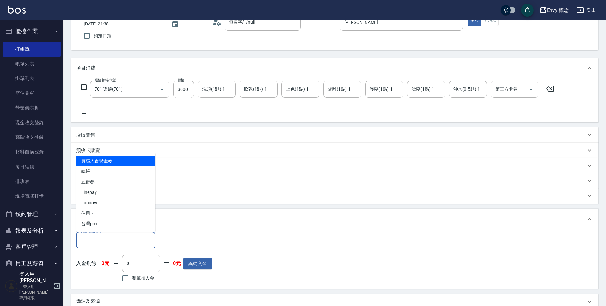
click at [121, 236] on input "其他付款方式" at bounding box center [116, 239] width 74 height 11
click at [122, 174] on span "轉帳" at bounding box center [115, 171] width 79 height 10
type input "轉帳"
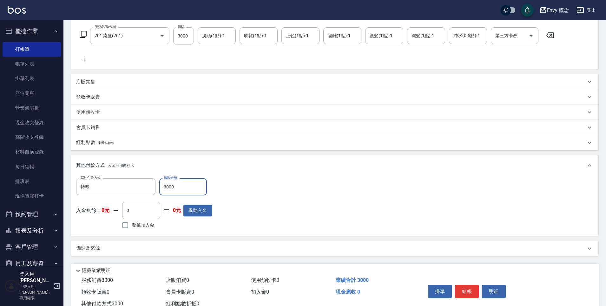
scroll to position [120, 0]
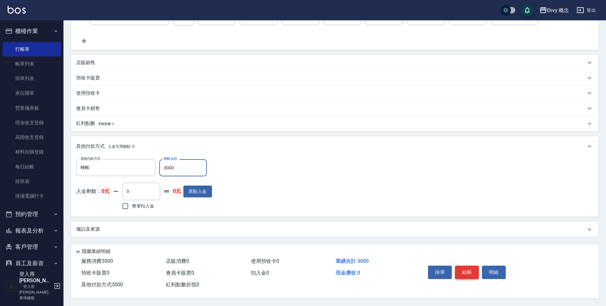
type input "3000"
click at [464, 271] on button "結帳" at bounding box center [467, 271] width 24 height 13
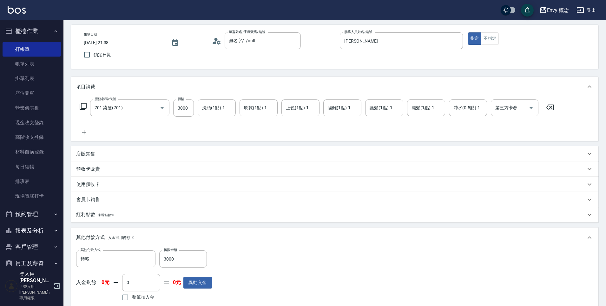
scroll to position [0, 0]
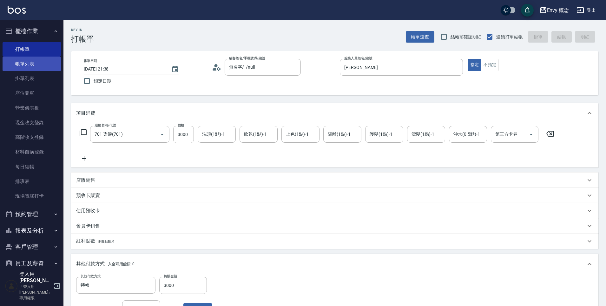
type input "2025/09/26 21:39"
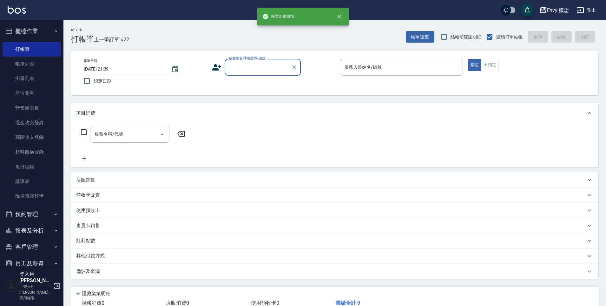
drag, startPoint x: 46, startPoint y: 65, endPoint x: 64, endPoint y: 66, distance: 18.4
click at [46, 65] on link "帳單列表" at bounding box center [32, 63] width 58 height 15
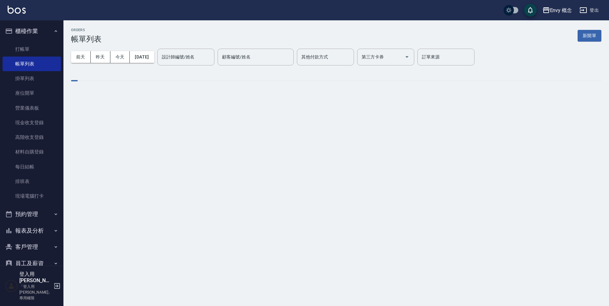
click at [178, 51] on input "設計師編號/姓名" at bounding box center [185, 56] width 51 height 11
click at [185, 56] on label "設計師編號/姓名" at bounding box center [178, 57] width 33 height 6
click at [185, 56] on input "設計師編號/姓名" at bounding box center [185, 56] width 51 height 11
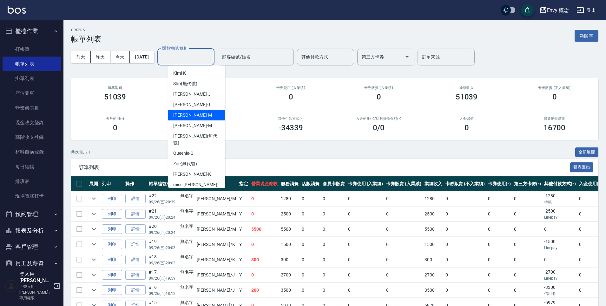
click at [198, 118] on div "[PERSON_NAME]" at bounding box center [196, 115] width 57 height 10
type input "[PERSON_NAME]"
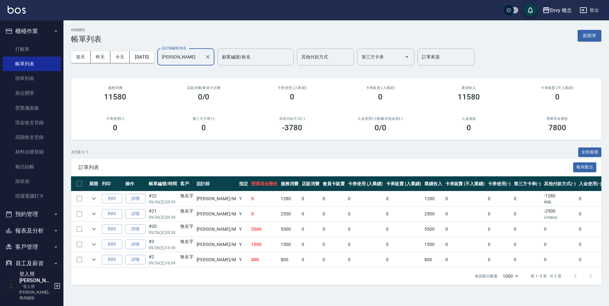
scroll to position [63, 0]
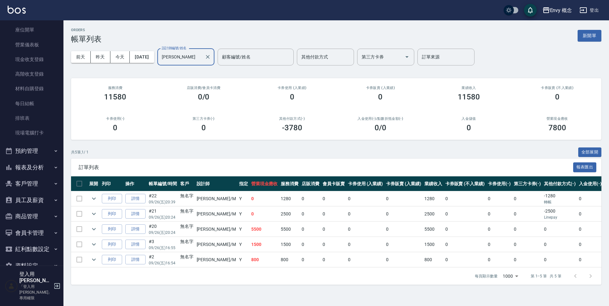
click at [33, 166] on button "報表及分析" at bounding box center [32, 167] width 58 height 16
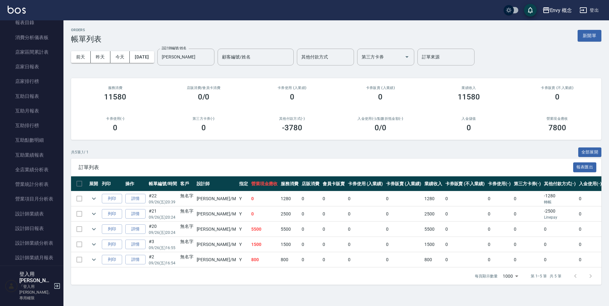
scroll to position [282, 0]
click at [44, 232] on link "設計師排行榜" at bounding box center [32, 230] width 58 height 15
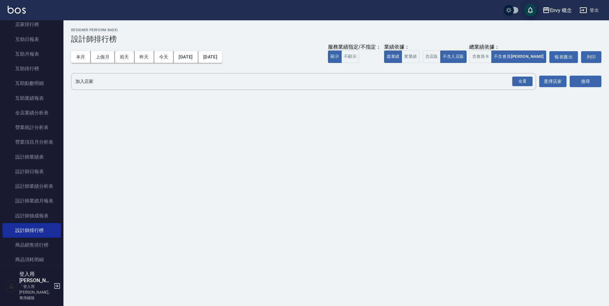
click at [527, 82] on div "全選" at bounding box center [522, 81] width 20 height 10
click at [590, 83] on button "搜尋" at bounding box center [586, 82] width 32 height 12
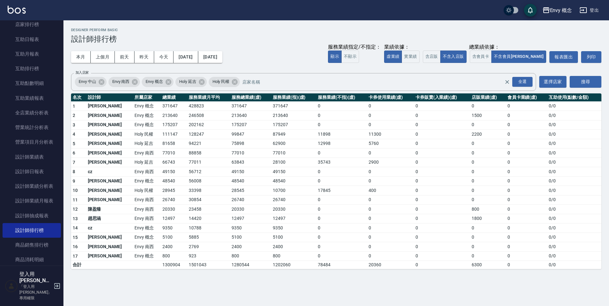
click at [233, 117] on td "213640" at bounding box center [250, 116] width 41 height 10
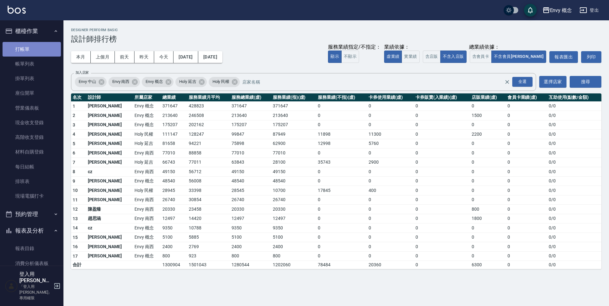
click at [40, 44] on link "打帳單" at bounding box center [32, 49] width 58 height 15
